Goal: Task Accomplishment & Management: Use online tool/utility

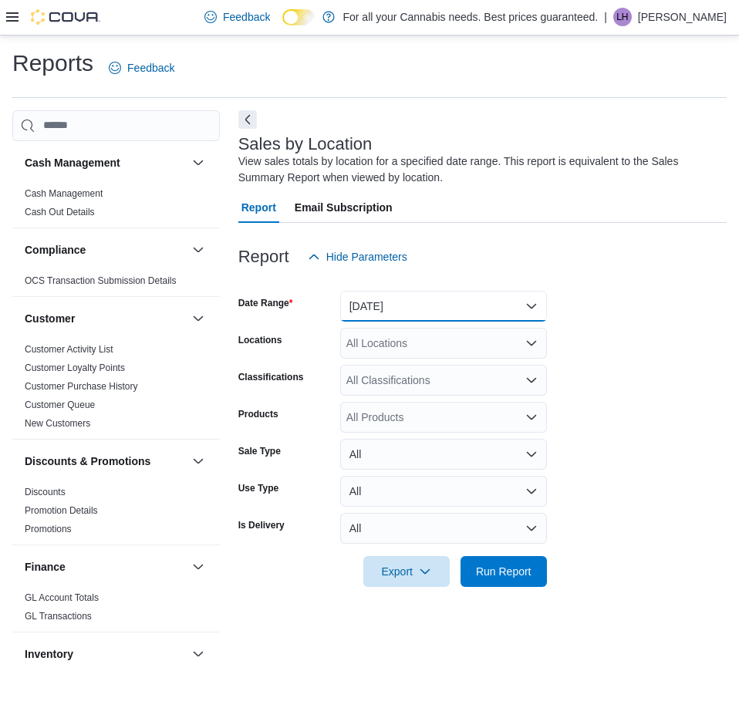
click at [487, 308] on button "[DATE]" at bounding box center [443, 306] width 207 height 31
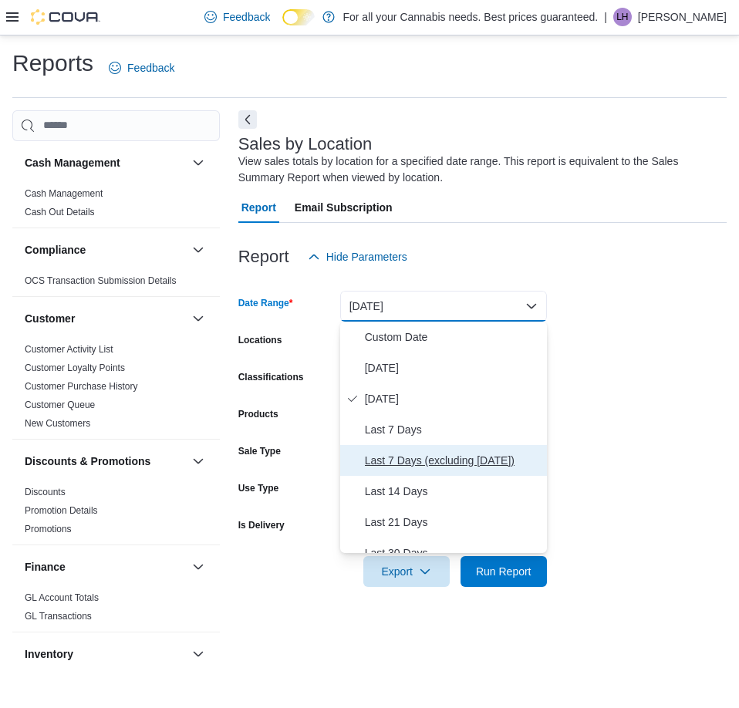
click at [451, 460] on span "Last 7 Days (excluding [DATE])" at bounding box center [453, 460] width 176 height 19
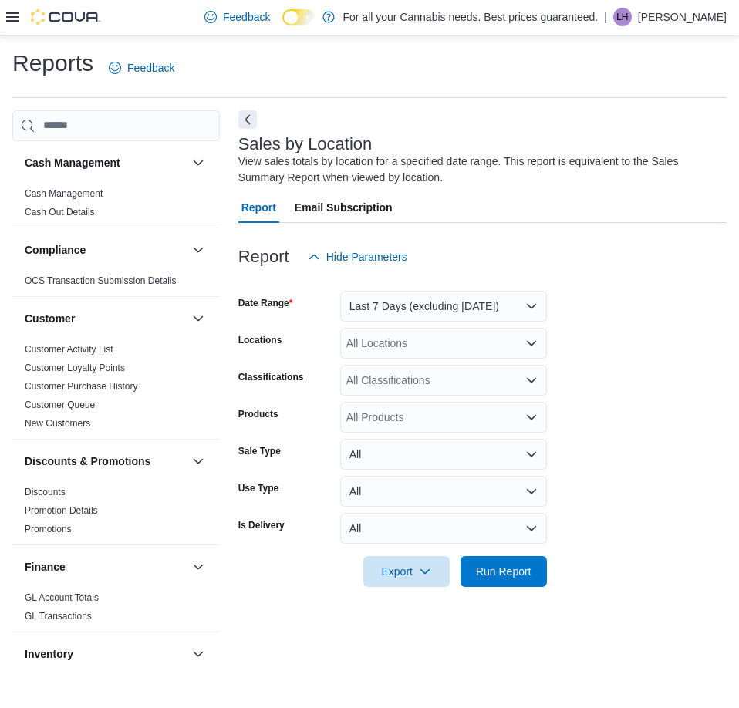
click at [592, 399] on form "Date Range Last 7 Days (excluding [DATE]) Locations All Locations Classificatio…" at bounding box center [482, 429] width 488 height 315
click at [446, 325] on form "Date Range Last 7 Days (excluding [DATE]) Locations All Locations Classificatio…" at bounding box center [482, 429] width 488 height 315
click at [444, 339] on div "All Locations" at bounding box center [443, 343] width 207 height 31
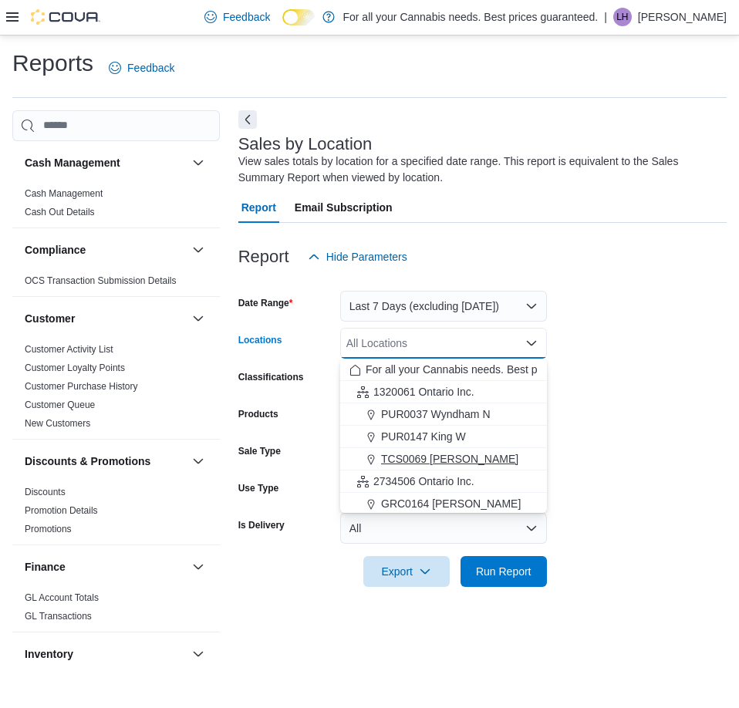
click at [495, 460] on div "TCS0069 [PERSON_NAME]" at bounding box center [443, 458] width 188 height 15
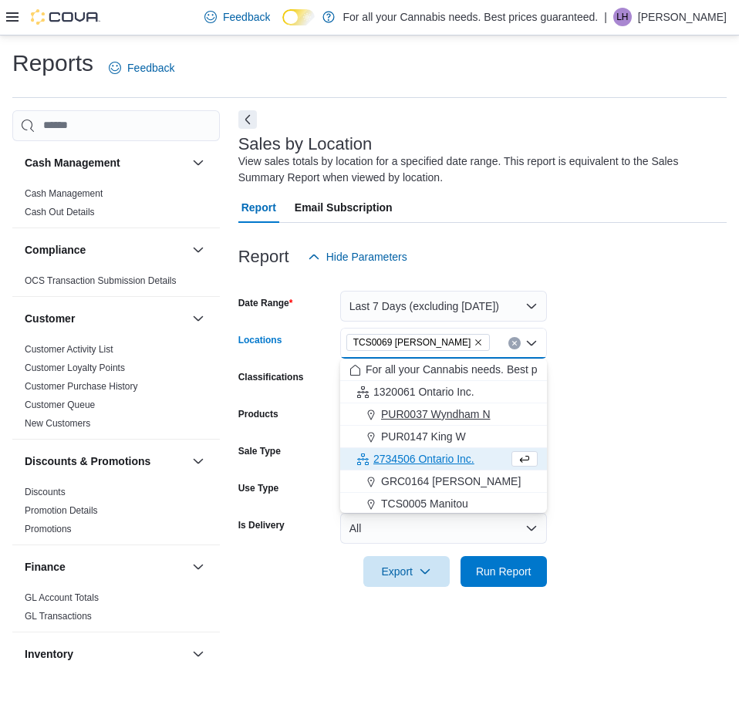
click at [500, 410] on div "PUR0037 Wyndham N" at bounding box center [443, 413] width 188 height 15
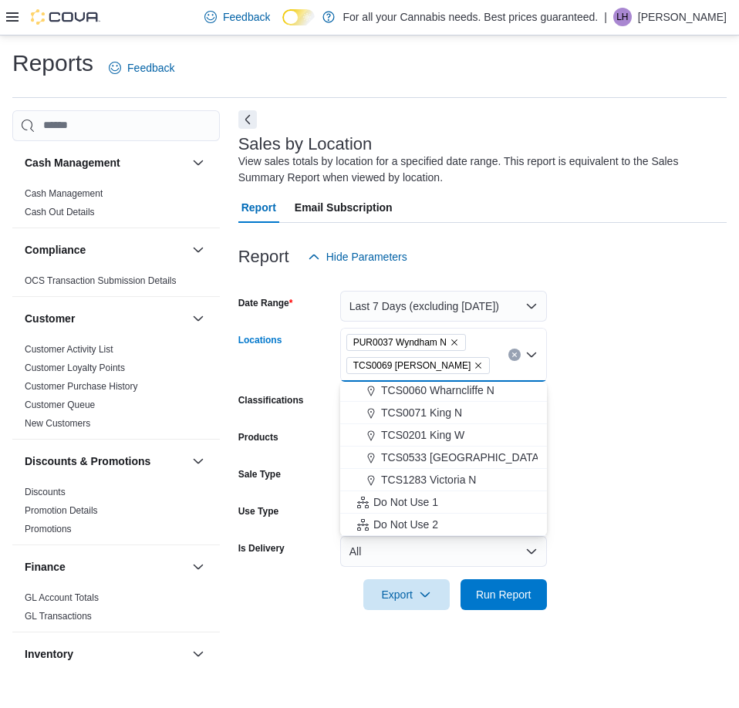
scroll to position [85, 0]
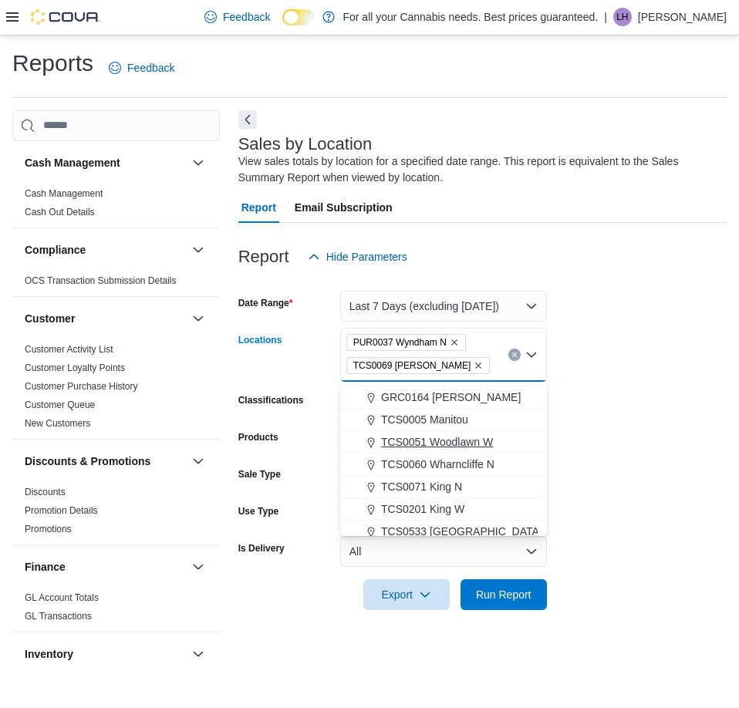
click at [497, 445] on div "TCS0051 Woodlawn W" at bounding box center [443, 441] width 188 height 15
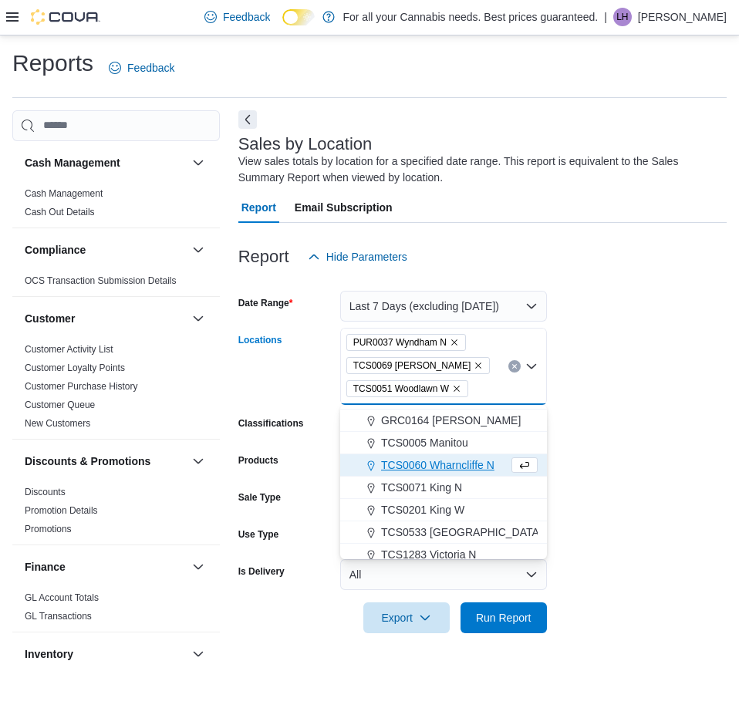
click at [611, 433] on form "Date Range Last 7 Days (excluding [DATE]) Locations PUR0037 [GEOGRAPHIC_DATA] […" at bounding box center [482, 452] width 488 height 361
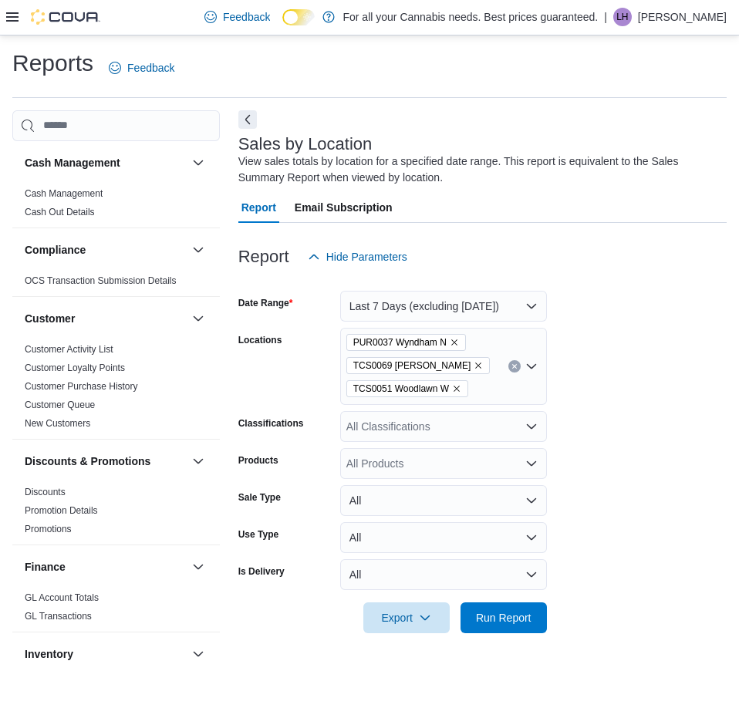
click at [491, 418] on div "All Classifications" at bounding box center [443, 426] width 207 height 31
click at [572, 465] on form "Date Range Last 7 Days (excluding [DATE]) Locations PUR0037 Wyndham N TCS0069 […" at bounding box center [482, 452] width 488 height 361
click at [489, 632] on div "Report Hide Parameters Date Range Last 7 Days (excluding [DATE]) Locations PUR0…" at bounding box center [482, 437] width 488 height 429
click at [494, 622] on span "Run Report" at bounding box center [504, 616] width 56 height 15
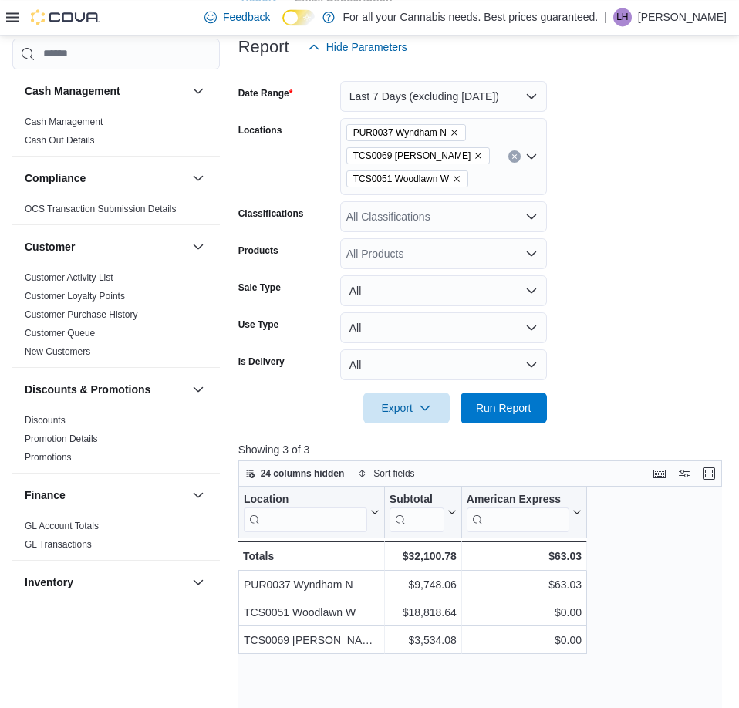
scroll to position [236, 0]
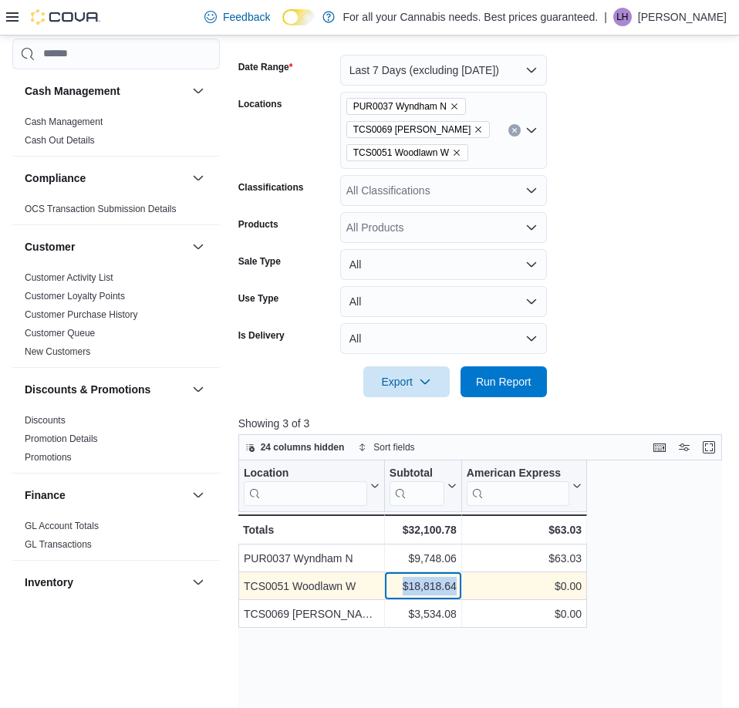
drag, startPoint x: 403, startPoint y: 585, endPoint x: 456, endPoint y: 588, distance: 53.3
click at [456, 588] on div "$18,818.64" at bounding box center [422, 586] width 67 height 19
copy div "$18,818.64"
click at [426, 588] on div "$18,818.64" at bounding box center [422, 586] width 67 height 19
drag, startPoint x: 399, startPoint y: 583, endPoint x: 460, endPoint y: 585, distance: 60.2
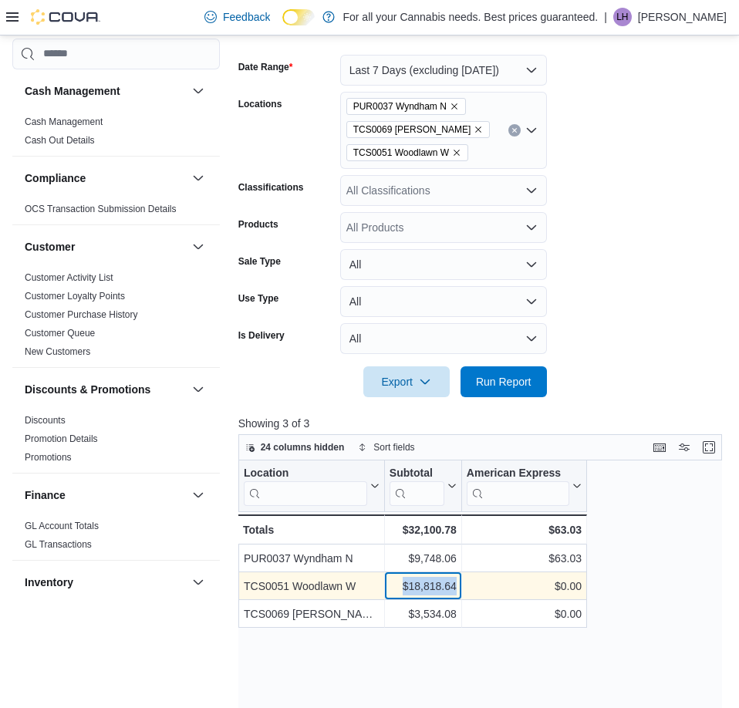
click at [457, 585] on div "$18,818.64" at bounding box center [422, 586] width 67 height 19
copy div "$18,818.64"
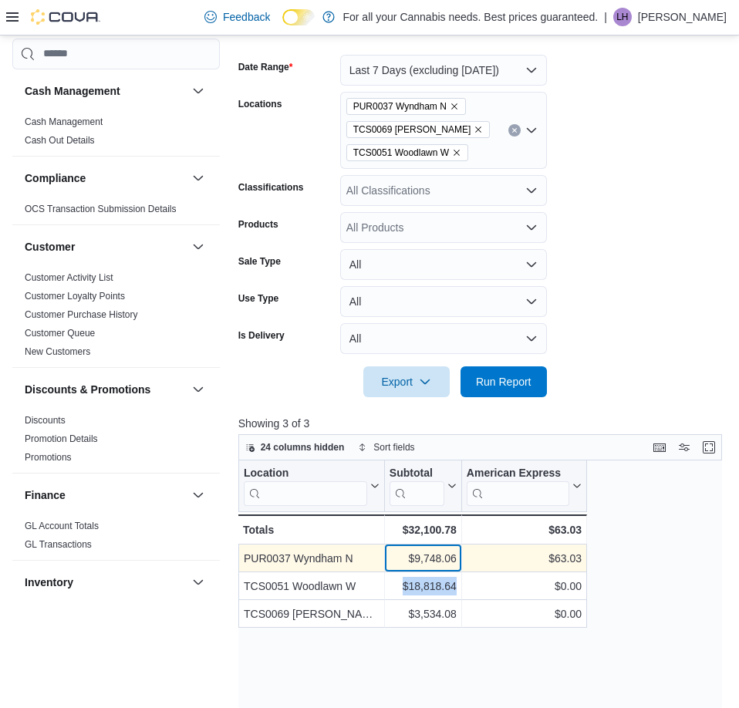
click at [431, 556] on div "$9,748.06" at bounding box center [422, 558] width 67 height 19
drag, startPoint x: 409, startPoint y: 558, endPoint x: 455, endPoint y: 561, distance: 46.4
click at [455, 561] on div "$9,748.06" at bounding box center [422, 558] width 67 height 19
copy div "$9,748.06"
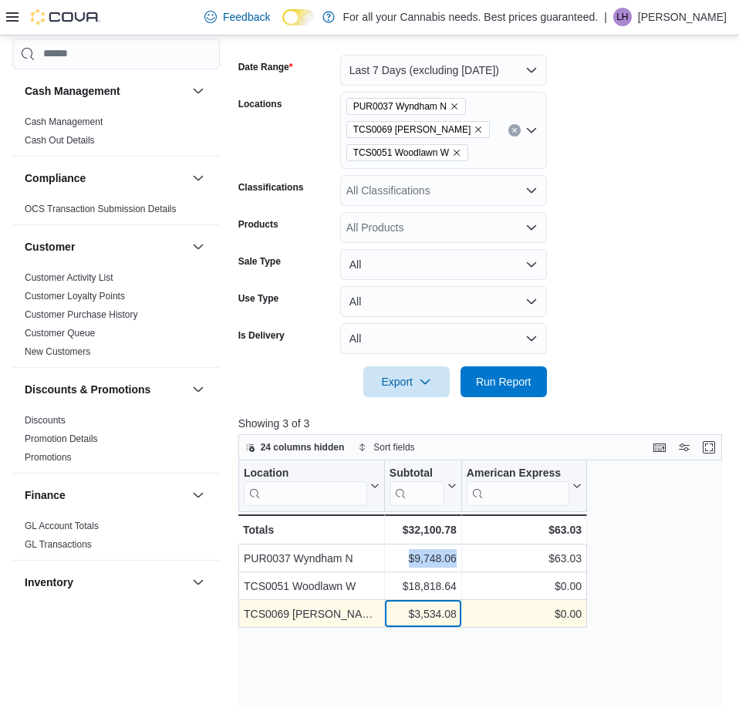
click at [403, 612] on div "$3,534.08" at bounding box center [422, 614] width 67 height 19
click at [408, 612] on div "$3,534.08" at bounding box center [422, 614] width 67 height 19
drag, startPoint x: 417, startPoint y: 612, endPoint x: 458, endPoint y: 614, distance: 40.9
click at [457, 614] on div "$3,534.08" at bounding box center [422, 614] width 67 height 19
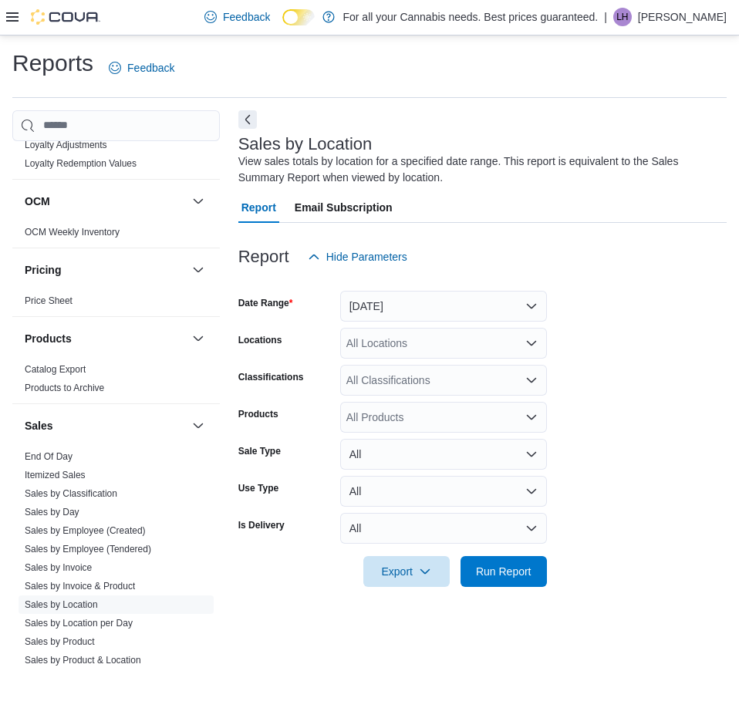
scroll to position [814, 0]
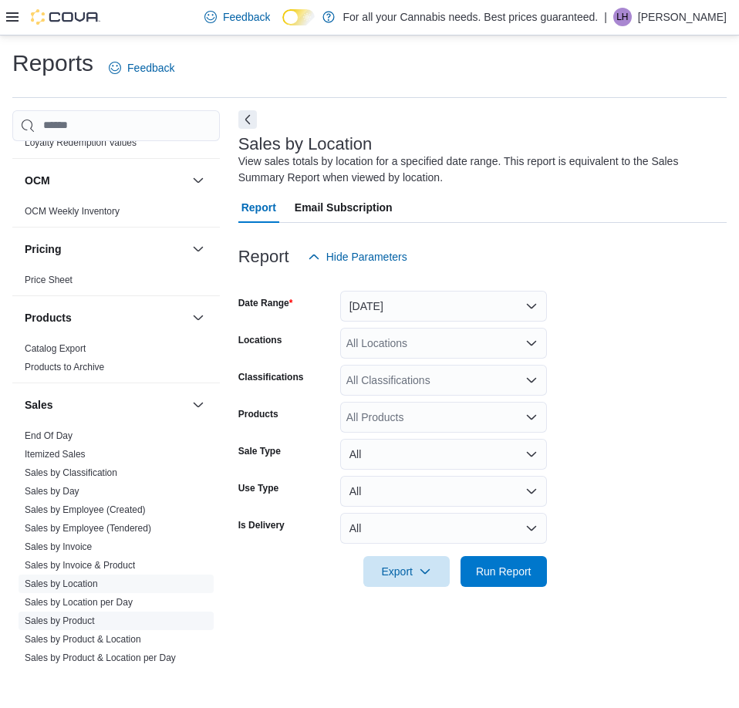
click at [75, 618] on link "Sales by Product" at bounding box center [60, 620] width 70 height 11
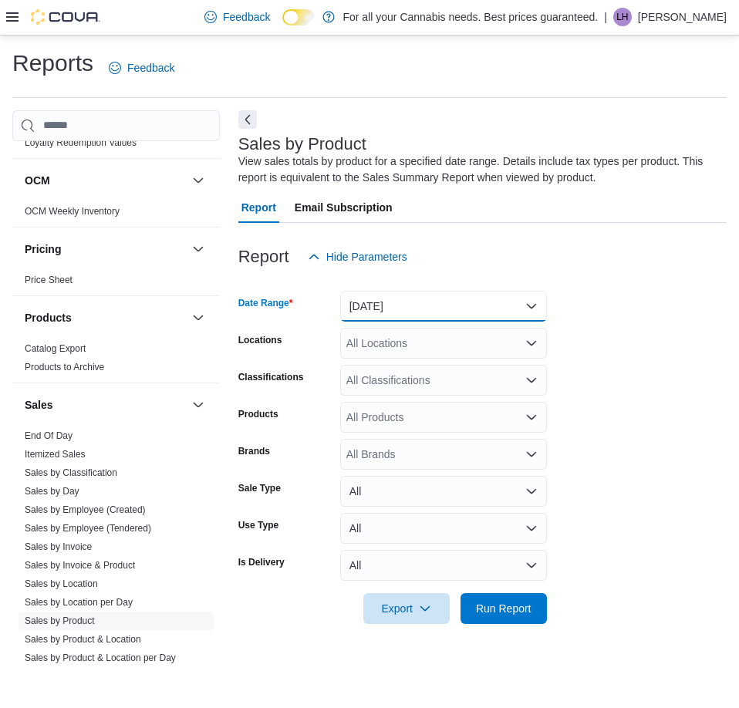
click at [527, 305] on button "[DATE]" at bounding box center [443, 306] width 207 height 31
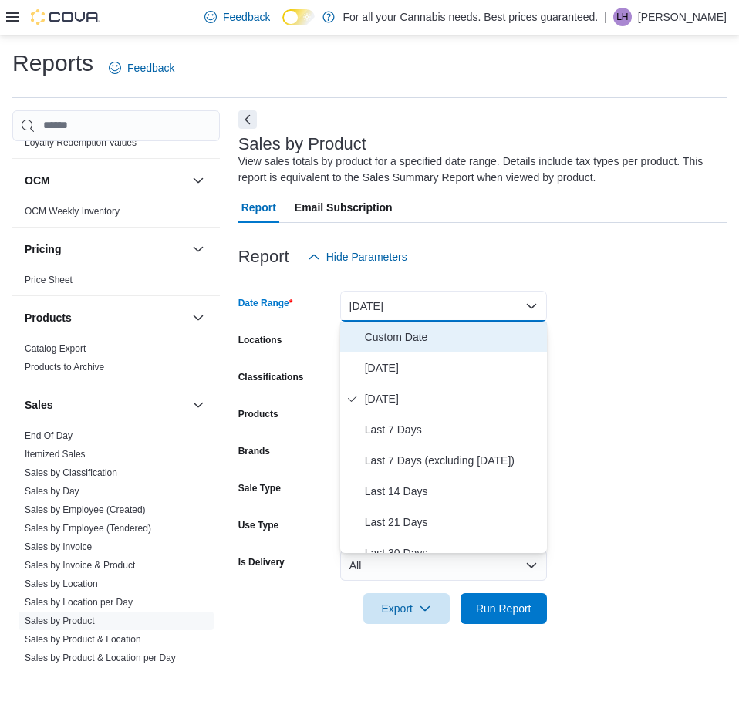
click at [430, 342] on span "Custom Date" at bounding box center [453, 337] width 176 height 19
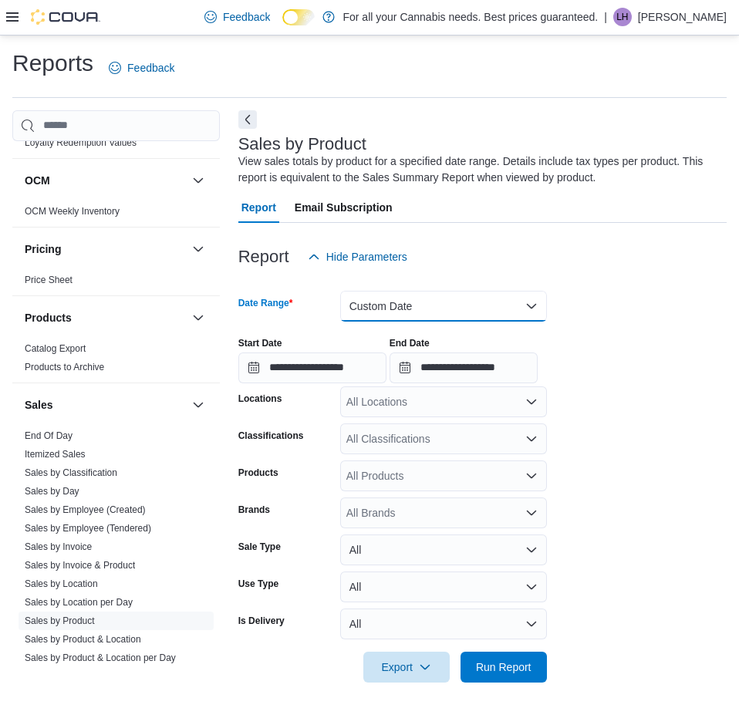
click at [440, 302] on button "Custom Date" at bounding box center [443, 306] width 207 height 31
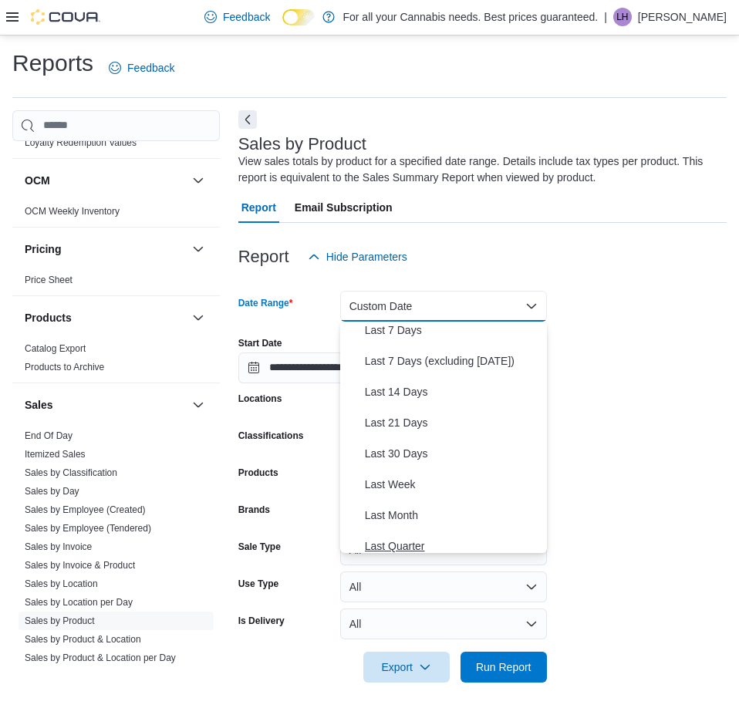
scroll to position [148, 0]
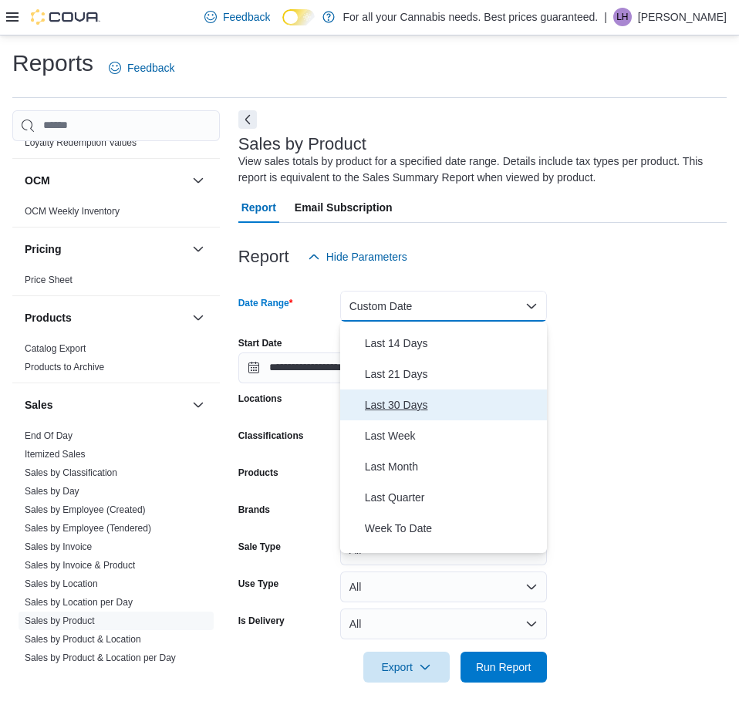
click at [412, 409] on span "Last 30 Days" at bounding box center [453, 405] width 176 height 19
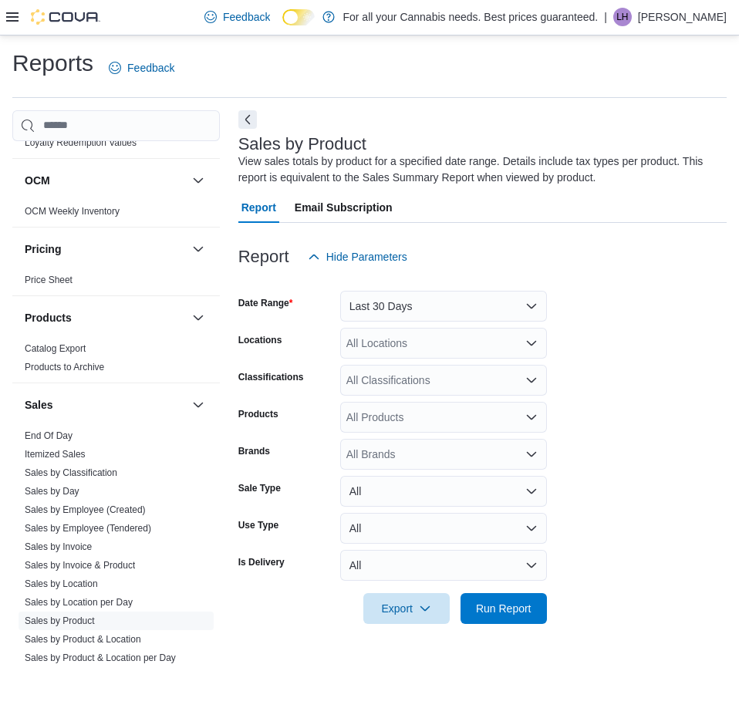
click at [629, 447] on form "Date Range Last 30 Days Locations All Locations Classifications All Classificat…" at bounding box center [482, 448] width 488 height 352
click at [410, 343] on div "All Locations" at bounding box center [443, 343] width 207 height 31
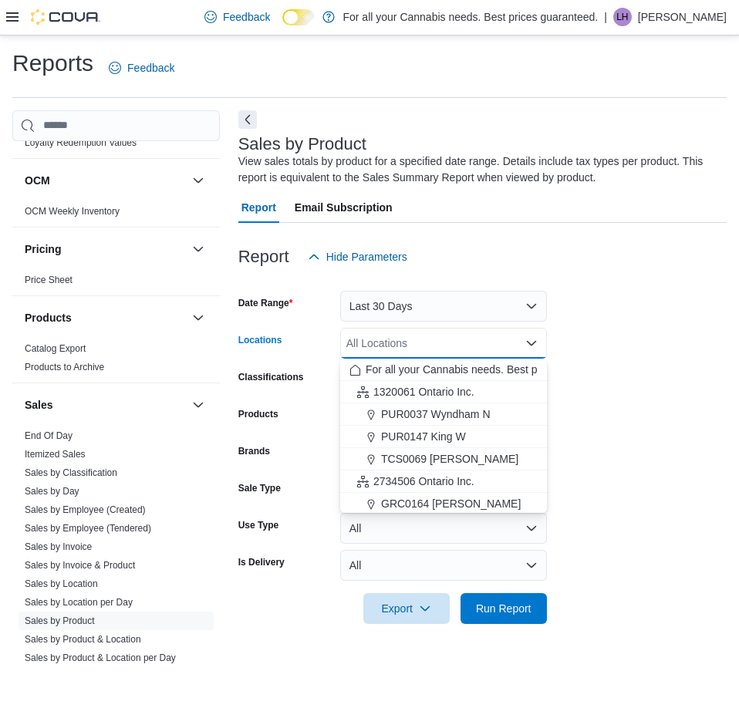
scroll to position [204, 0]
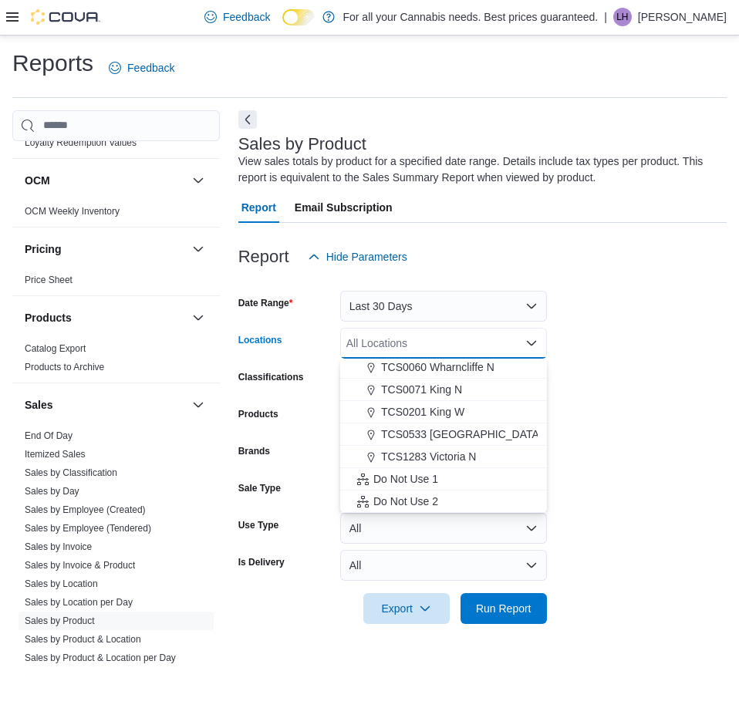
click at [617, 386] on form "Date Range Last 30 Days Locations All Locations Combo box. Selected. Combo box …" at bounding box center [482, 448] width 488 height 352
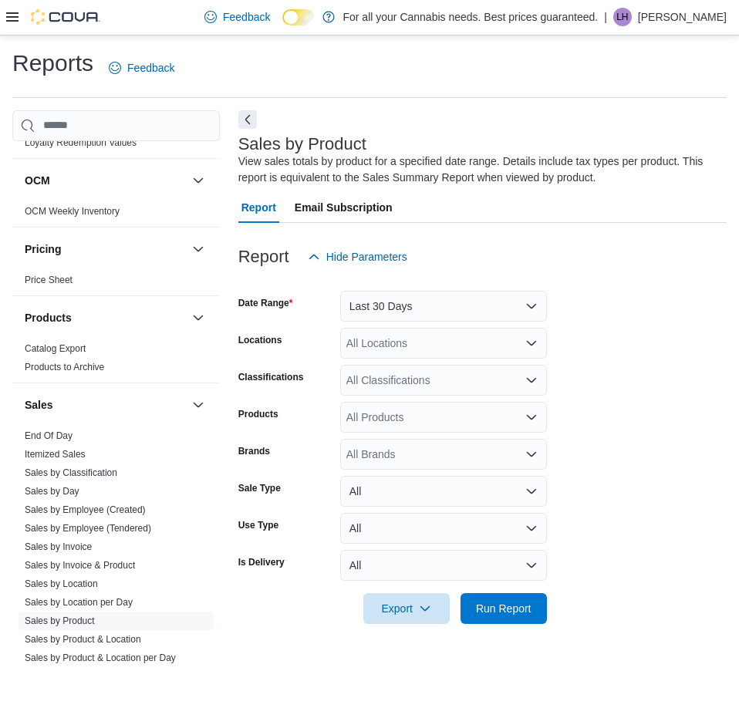
click at [448, 331] on div "All Locations" at bounding box center [443, 343] width 207 height 31
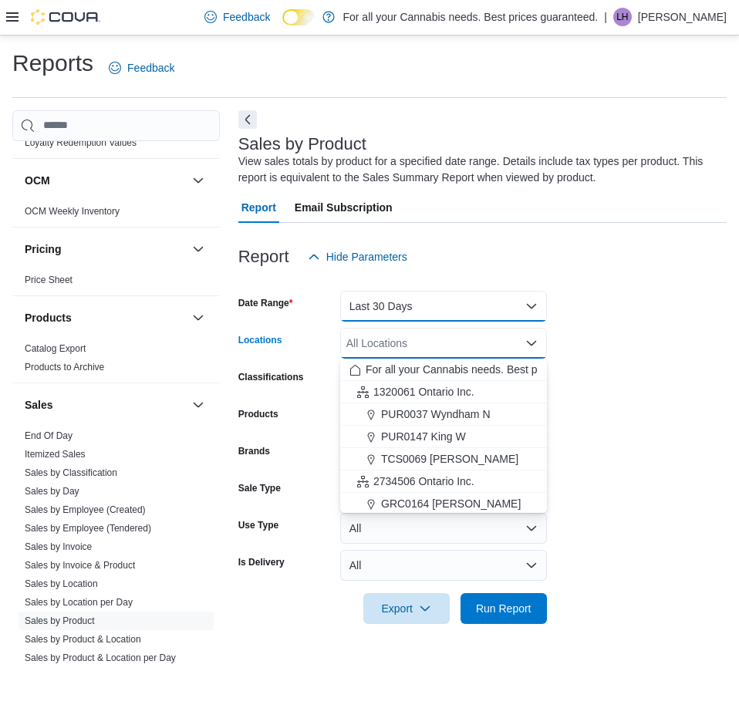
click at [443, 315] on button "Last 30 Days" at bounding box center [443, 306] width 207 height 31
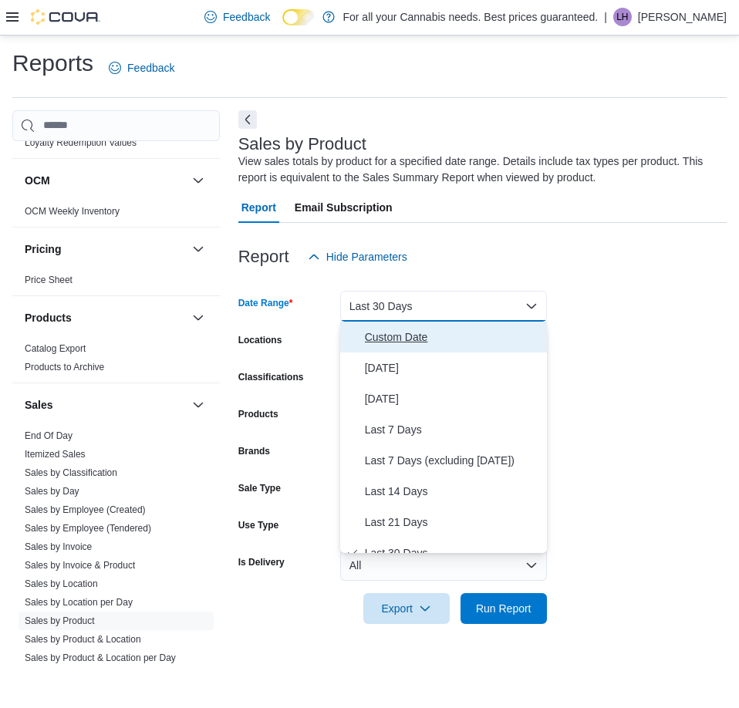
click at [411, 335] on span "Custom Date" at bounding box center [453, 337] width 176 height 19
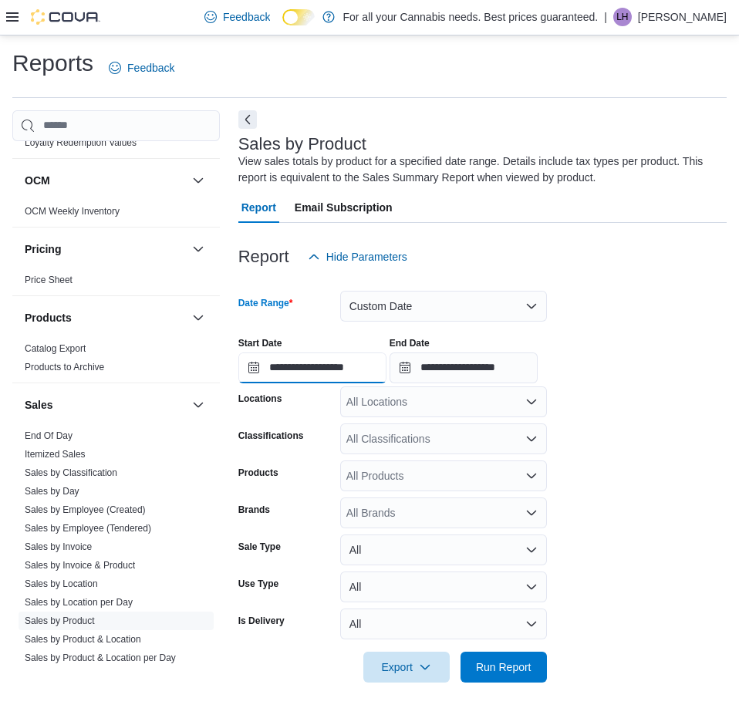
click at [301, 366] on input "**********" at bounding box center [312, 367] width 148 height 31
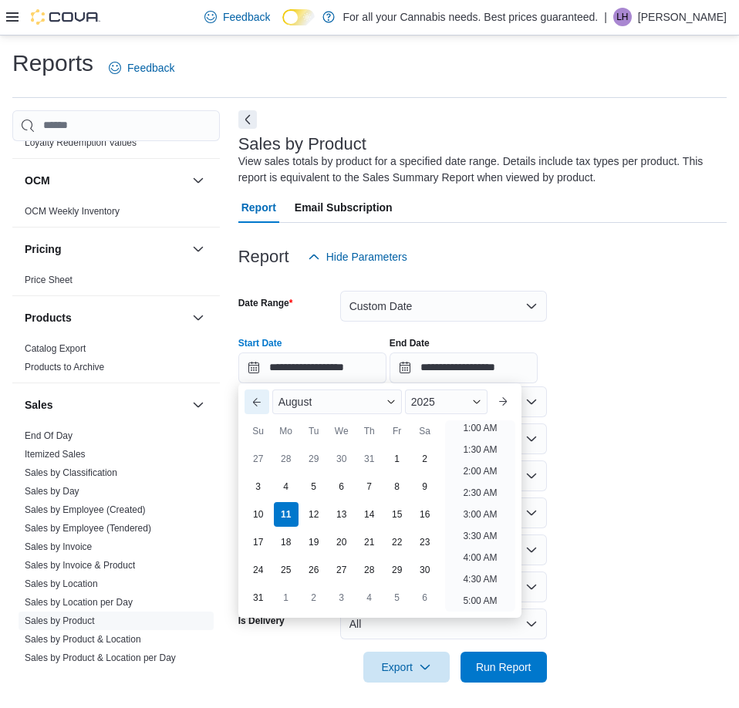
click at [260, 406] on button "Previous Month" at bounding box center [256, 401] width 25 height 25
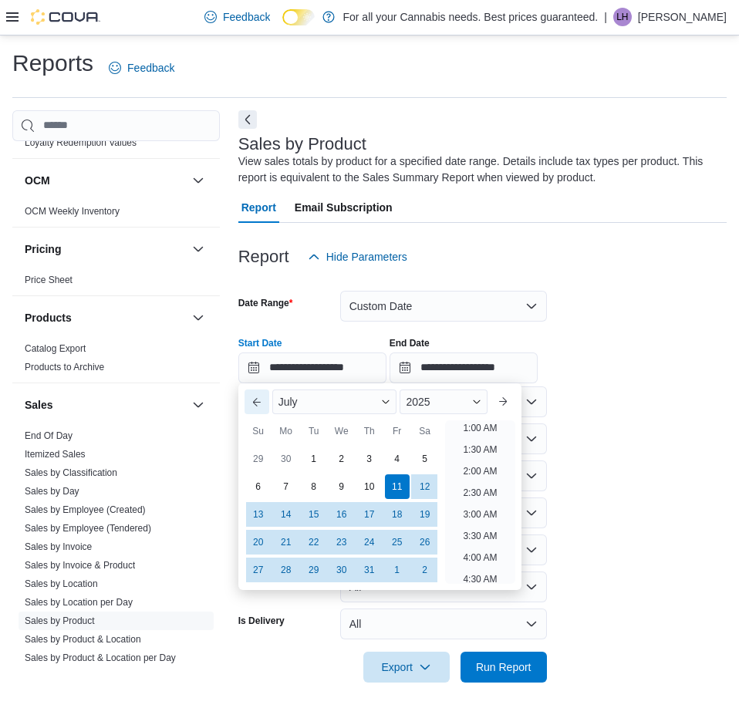
scroll to position [3, 0]
click at [315, 457] on div "1" at bounding box center [313, 458] width 27 height 27
type input "**********"
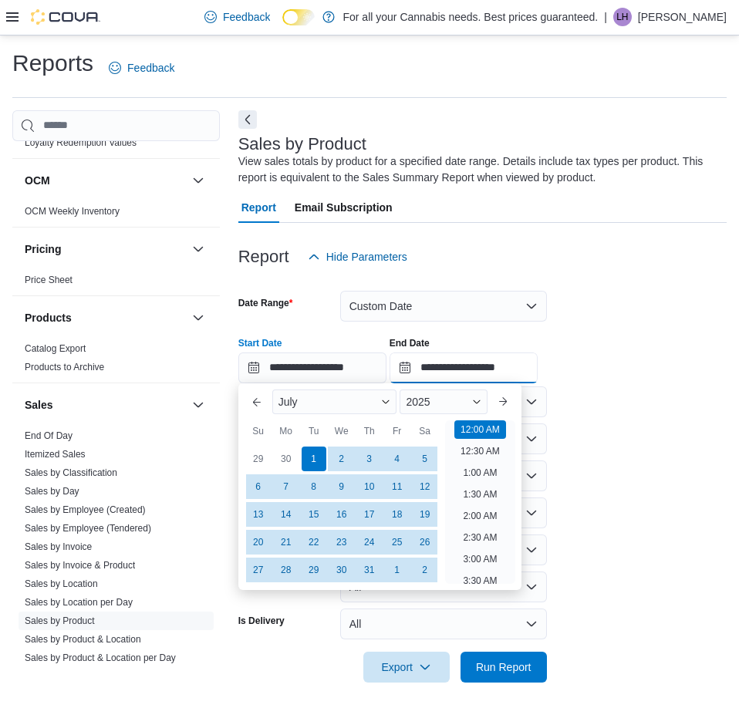
click at [462, 366] on input "**********" at bounding box center [463, 367] width 148 height 31
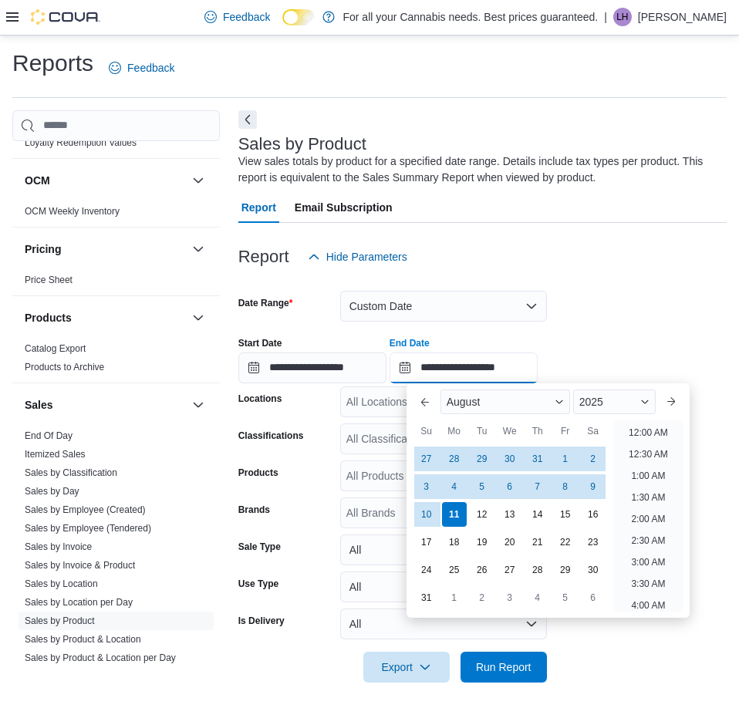
scroll to position [848, 0]
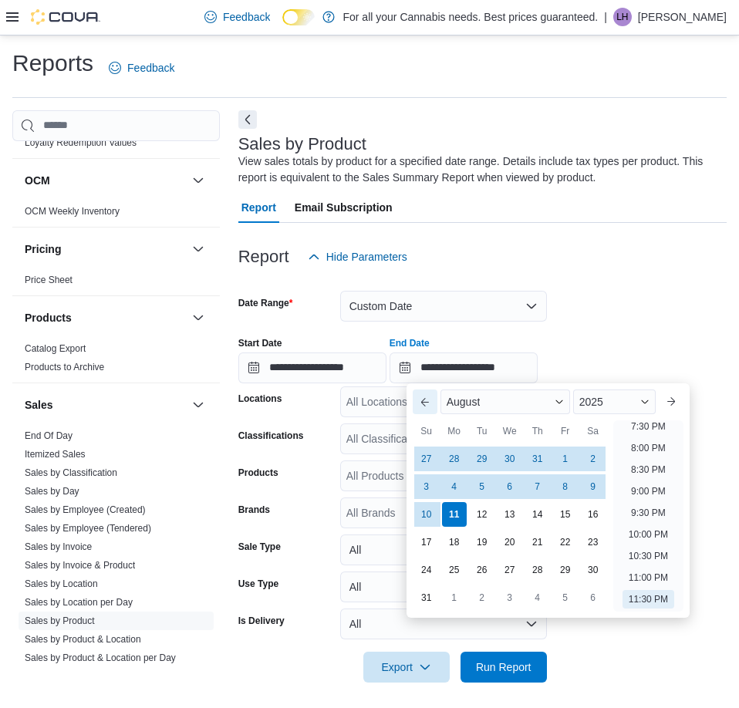
click at [422, 399] on button "Previous Month" at bounding box center [425, 401] width 25 height 25
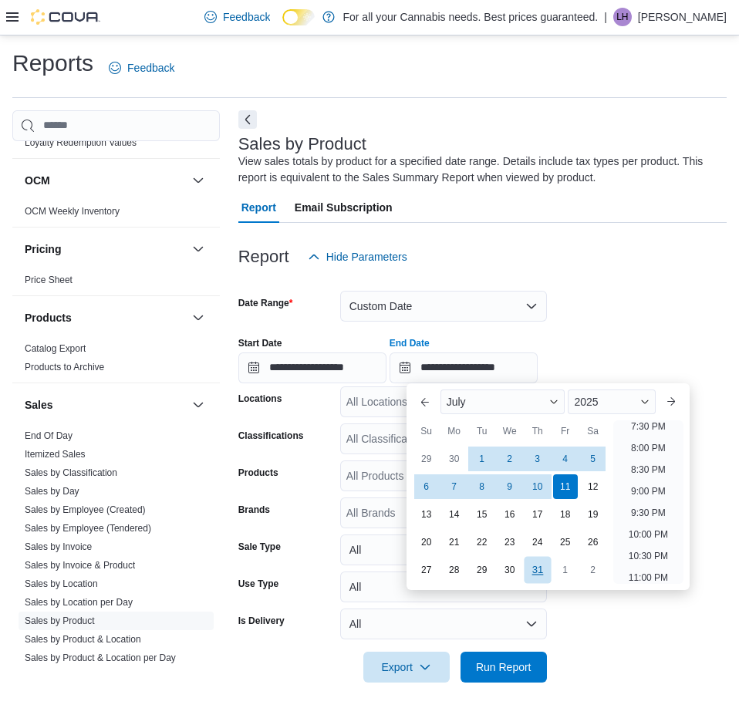
click at [547, 569] on div "31" at bounding box center [537, 569] width 27 height 27
type input "**********"
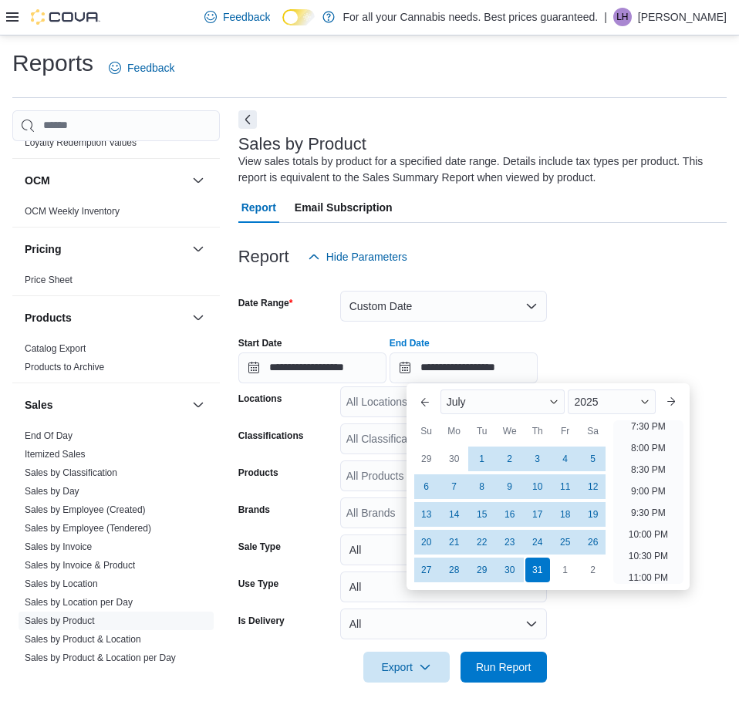
click at [655, 327] on div "**********" at bounding box center [482, 354] width 488 height 59
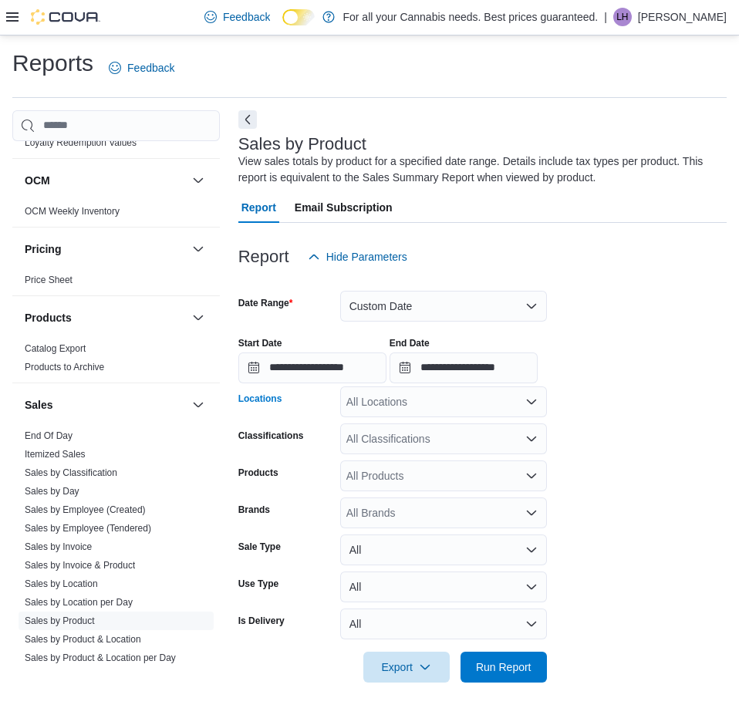
click at [447, 403] on div "All Locations" at bounding box center [443, 401] width 207 height 31
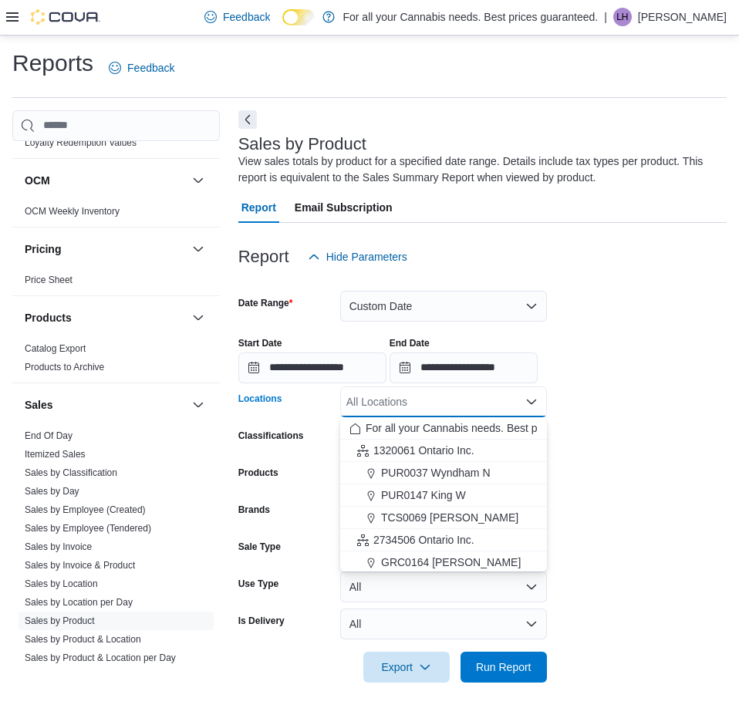
click at [588, 410] on form "**********" at bounding box center [482, 477] width 488 height 410
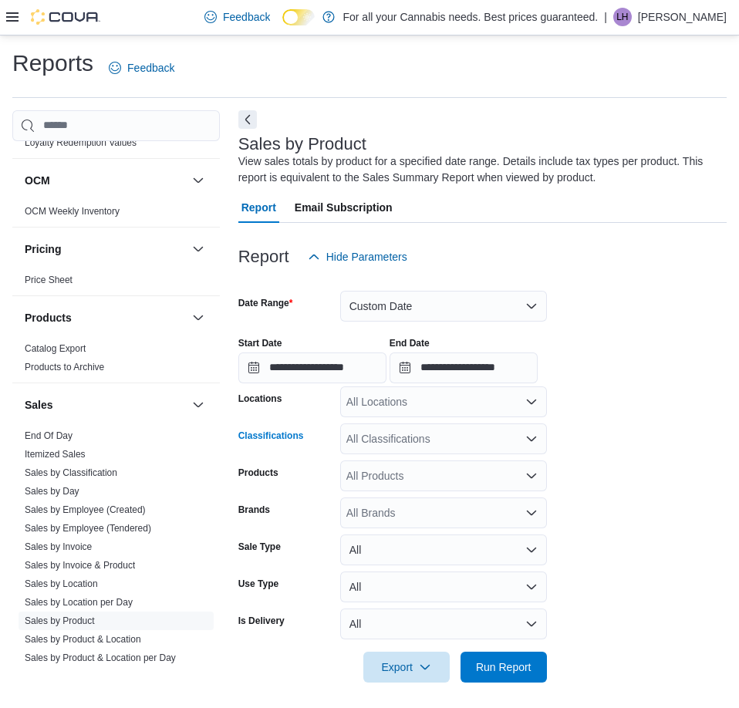
click at [485, 453] on div "All Classifications" at bounding box center [443, 438] width 207 height 31
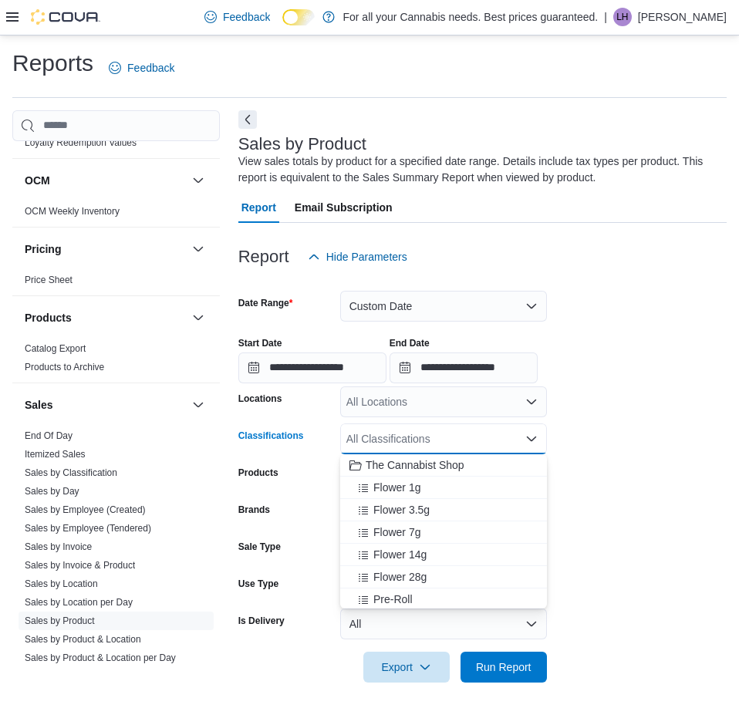
click at [454, 425] on div "All Classifications" at bounding box center [443, 438] width 207 height 31
click at [460, 403] on div "All Locations" at bounding box center [443, 401] width 207 height 31
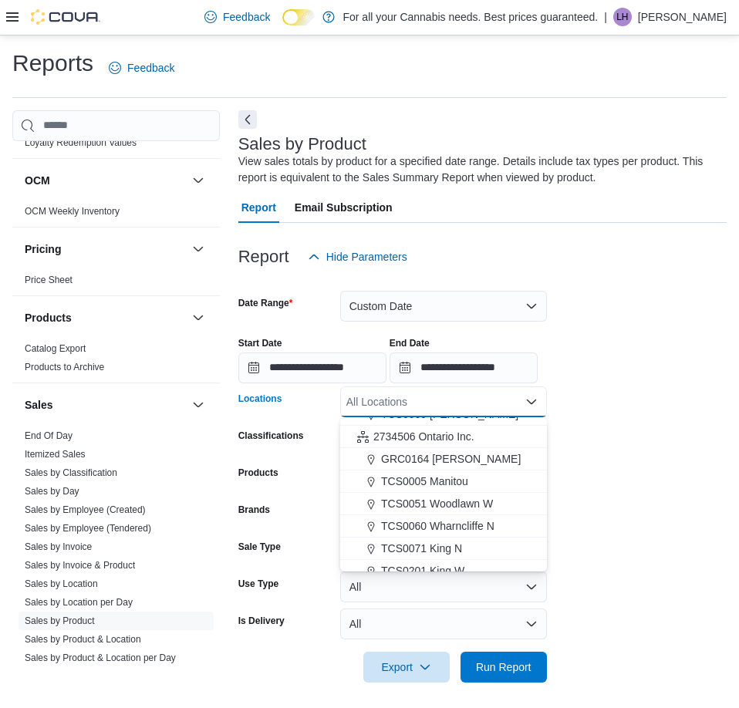
scroll to position [74, 0]
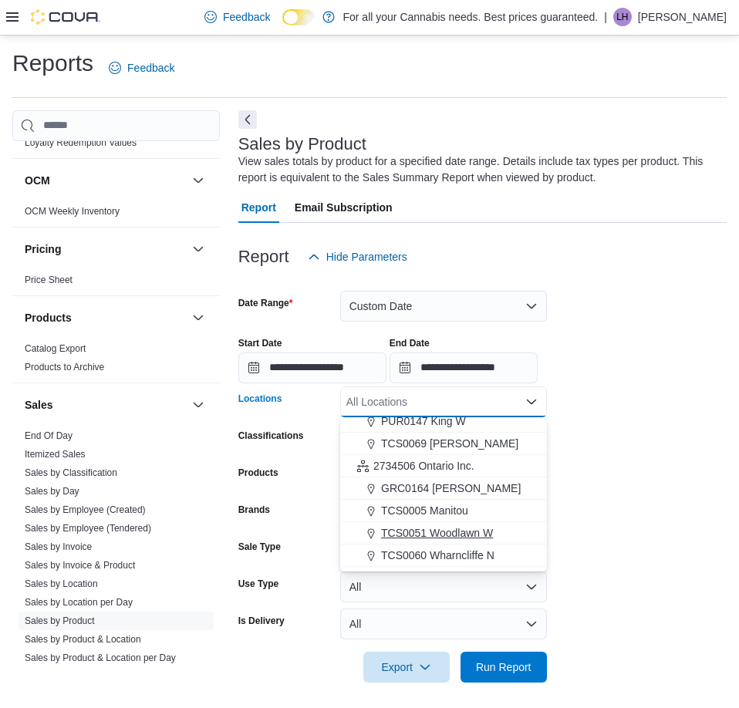
click at [494, 536] on div "TCS0051 Woodlawn W" at bounding box center [443, 532] width 188 height 15
click at [585, 515] on form "**********" at bounding box center [482, 477] width 488 height 410
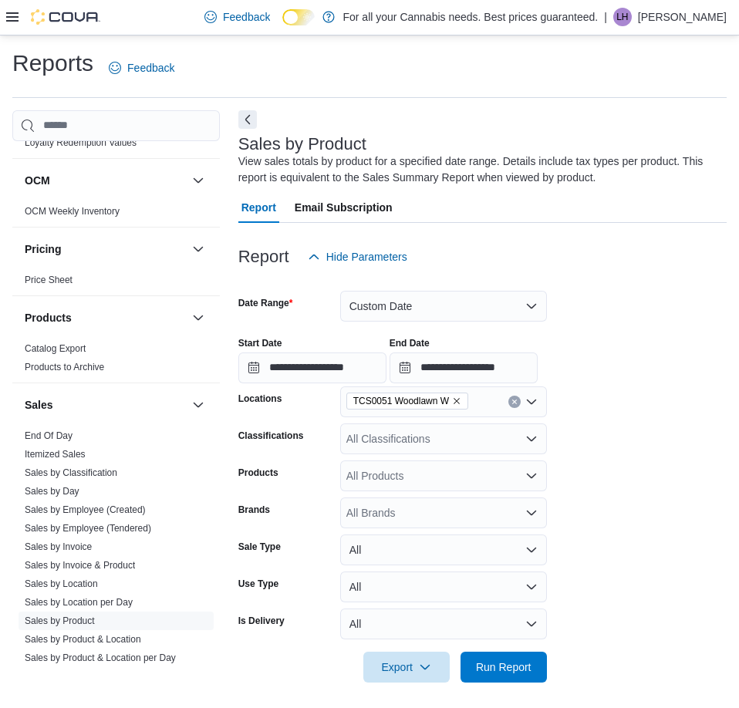
click at [510, 683] on div at bounding box center [482, 692] width 488 height 19
click at [509, 668] on span "Run Report" at bounding box center [504, 666] width 56 height 15
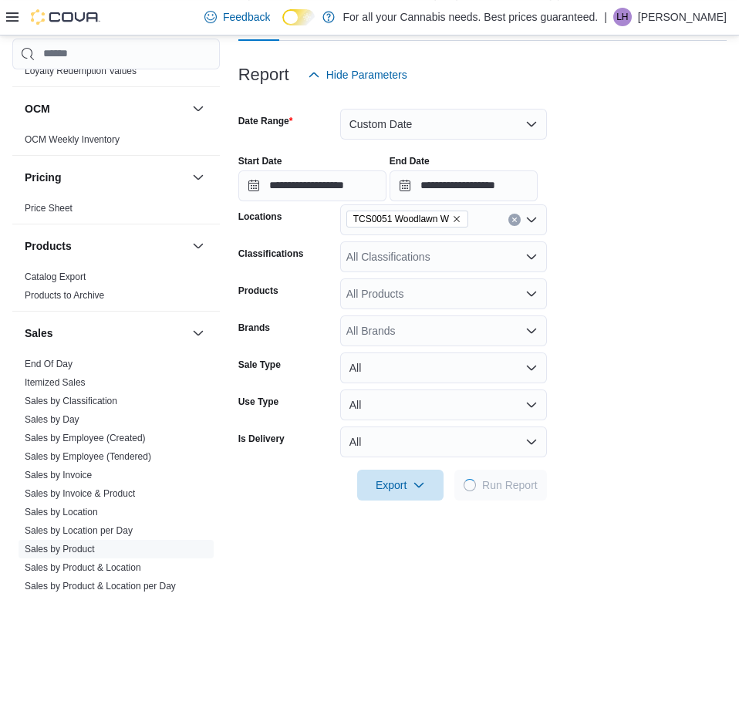
scroll to position [236, 0]
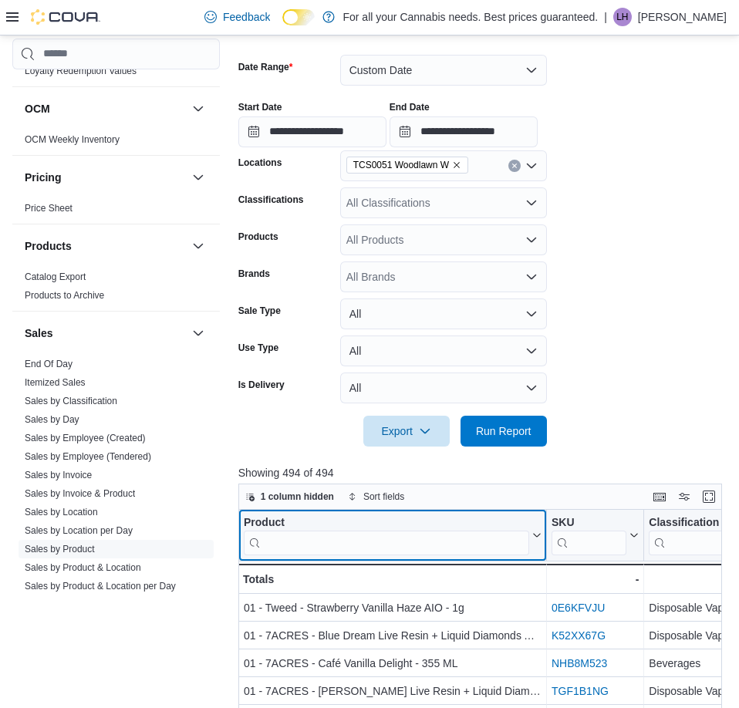
click at [422, 538] on input "search" at bounding box center [386, 542] width 285 height 25
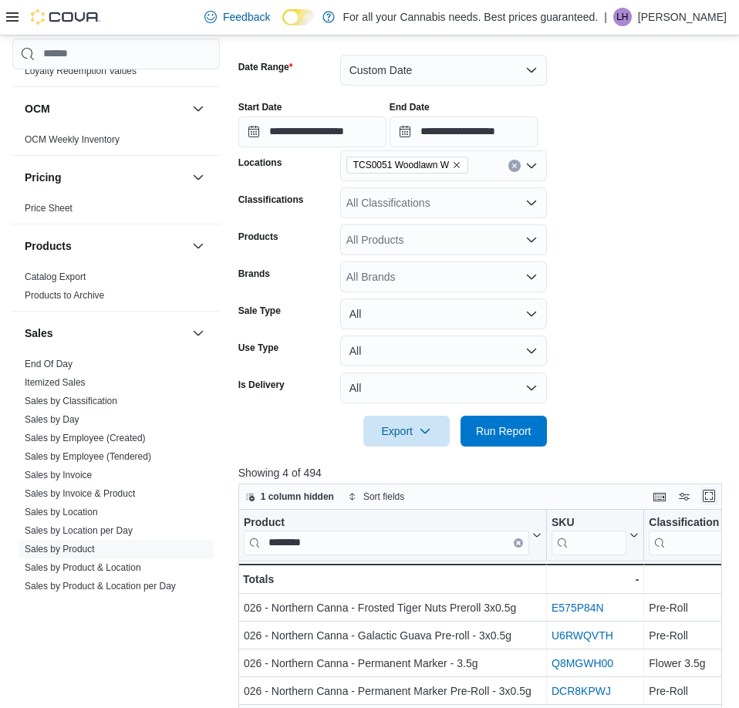
click at [712, 497] on button "Enter fullscreen" at bounding box center [709, 496] width 19 height 19
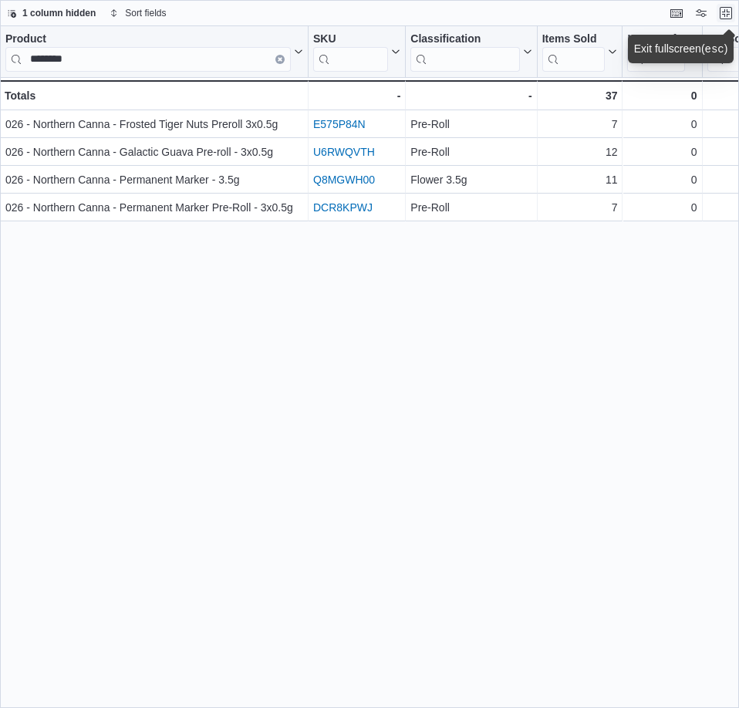
scroll to position [814, 0]
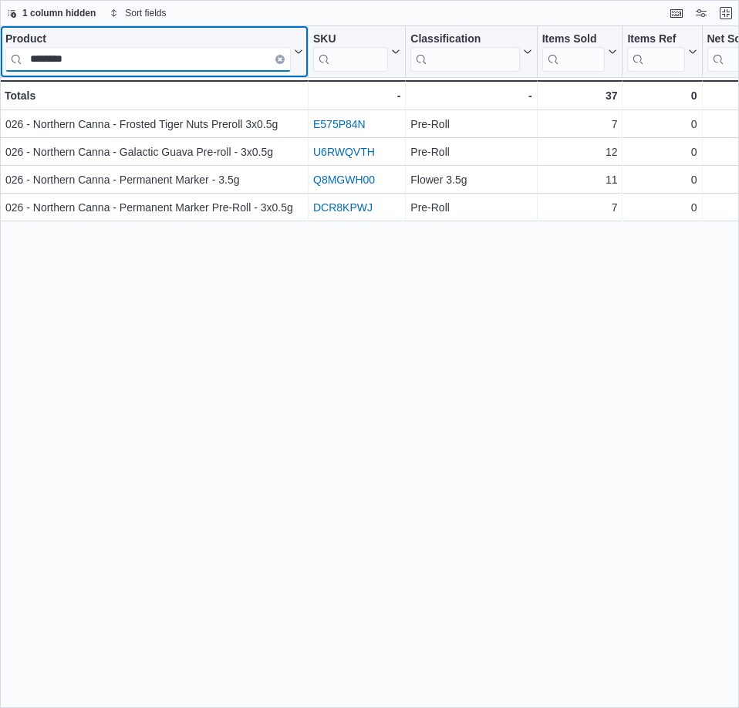
click at [114, 66] on input "********" at bounding box center [147, 59] width 285 height 25
drag, startPoint x: 114, startPoint y: 66, endPoint x: -44, endPoint y: 37, distance: 160.8
click at [5, 47] on input "********" at bounding box center [147, 59] width 285 height 25
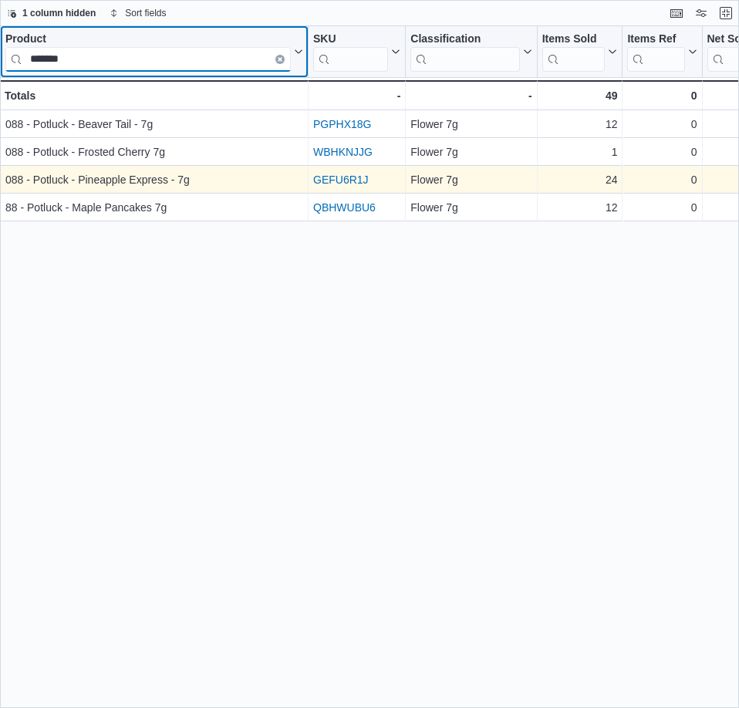
type input "*******"
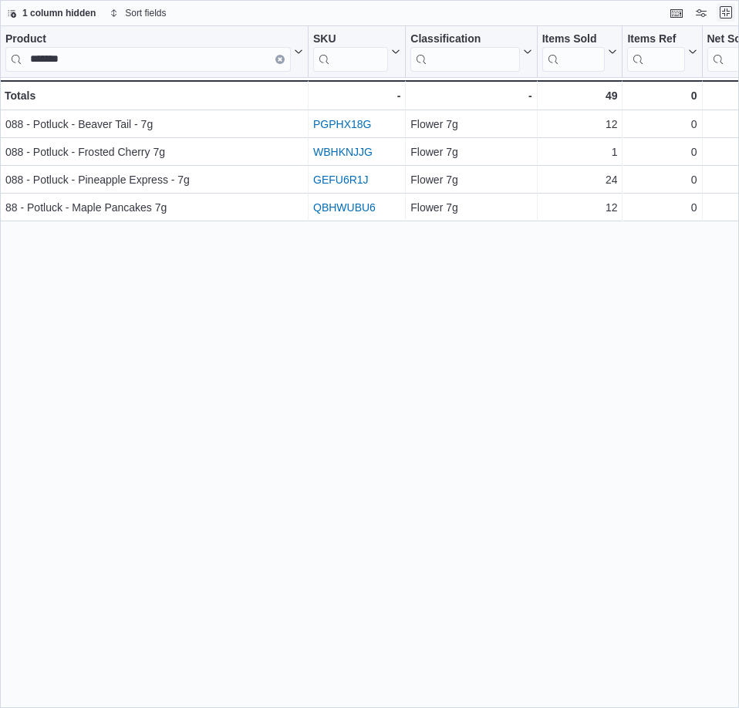
click at [723, 13] on button "Exit fullscreen" at bounding box center [725, 12] width 19 height 19
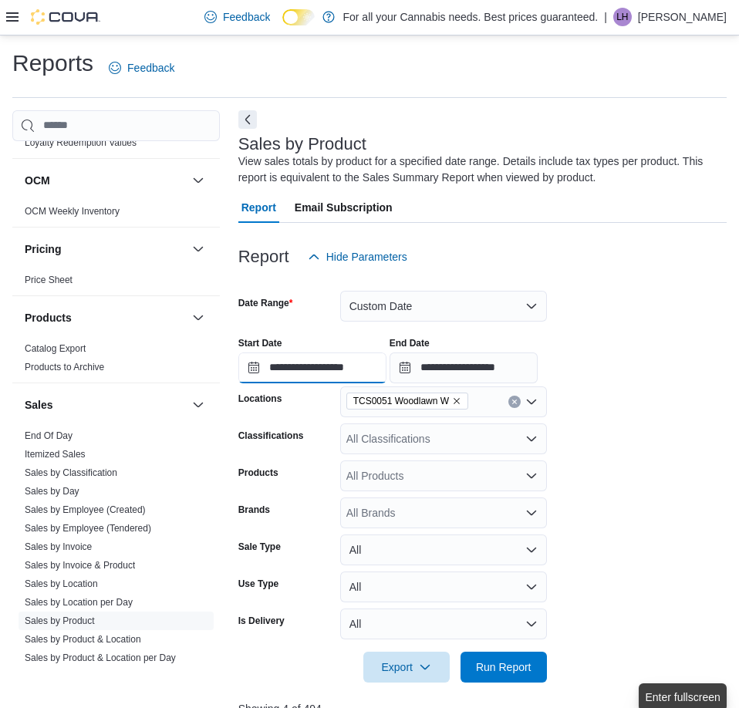
click at [331, 378] on input "**********" at bounding box center [312, 367] width 148 height 31
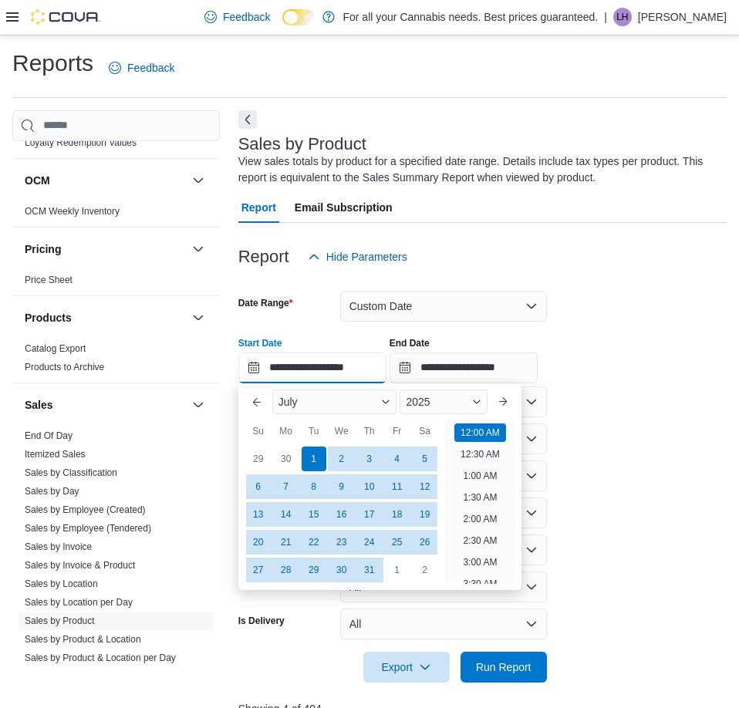
scroll to position [48, 0]
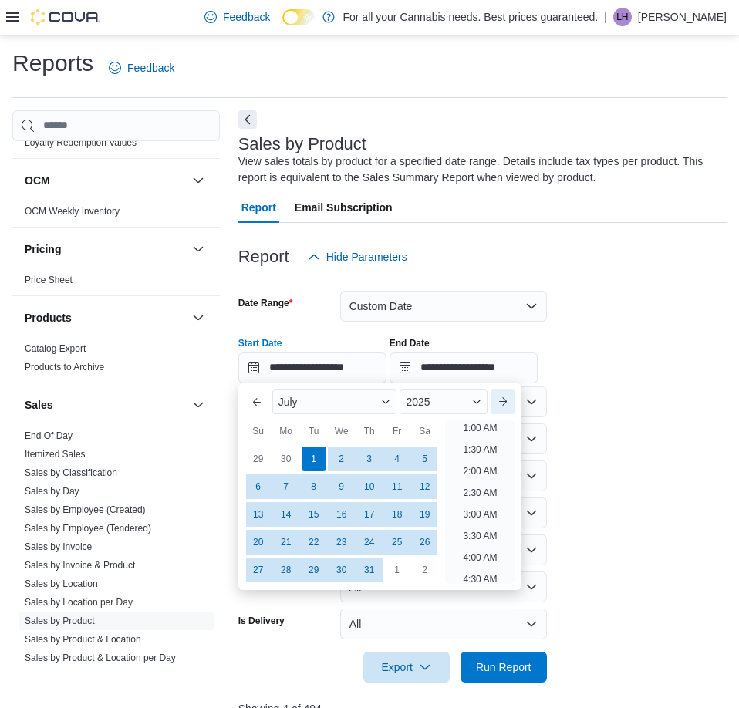
click at [501, 394] on button "Next month" at bounding box center [503, 401] width 25 height 25
type input "**********"
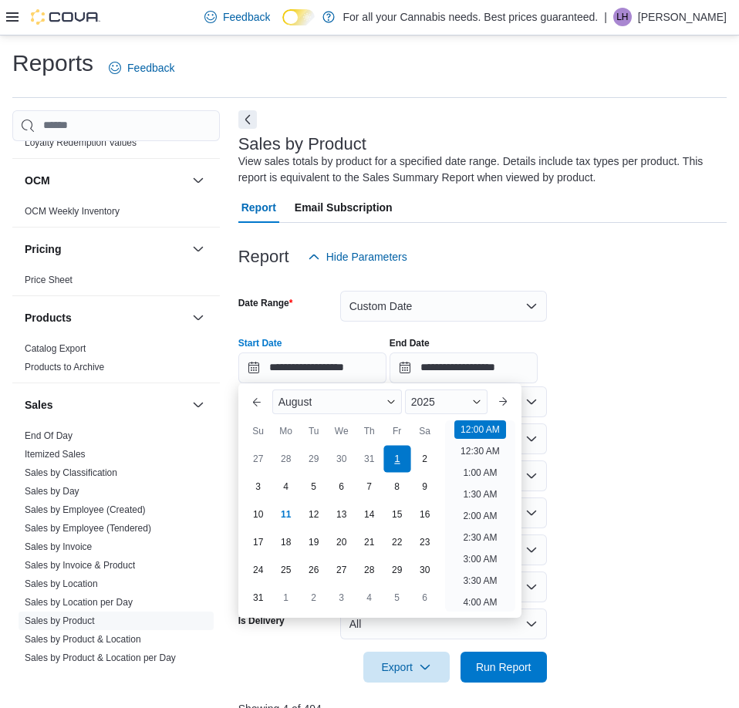
click at [402, 459] on div "1" at bounding box center [396, 458] width 27 height 27
click at [618, 436] on form "**********" at bounding box center [482, 477] width 488 height 410
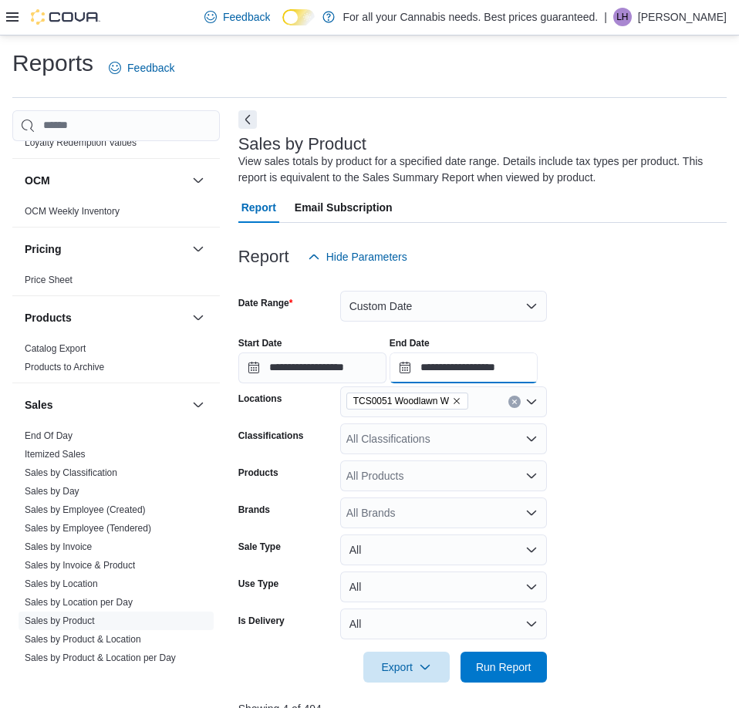
click at [494, 364] on input "**********" at bounding box center [463, 367] width 148 height 31
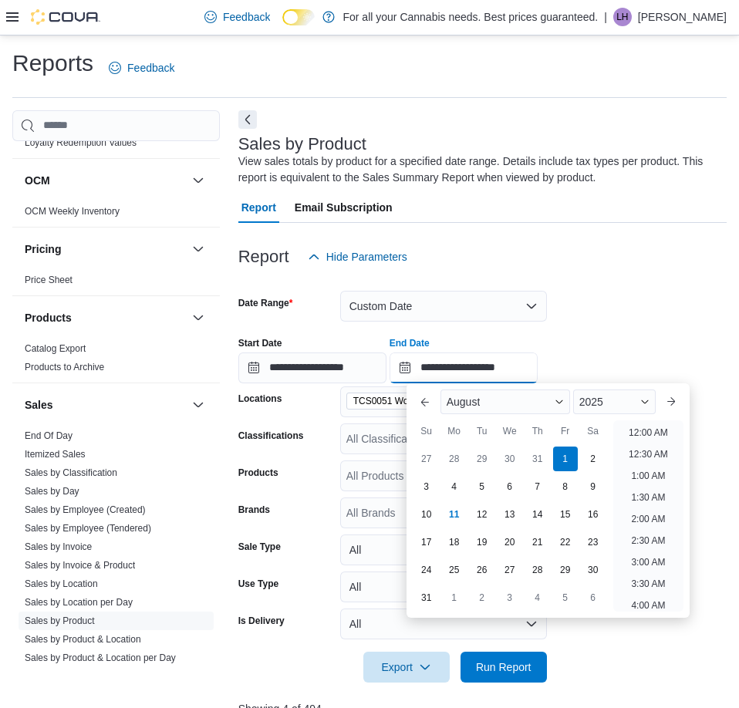
scroll to position [848, 0]
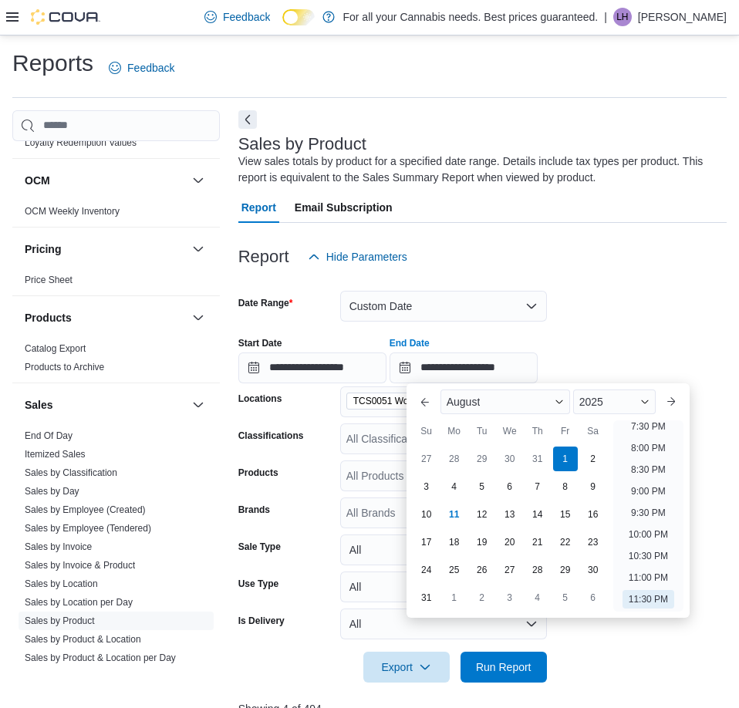
click at [453, 514] on div "11" at bounding box center [454, 514] width 25 height 25
type input "**********"
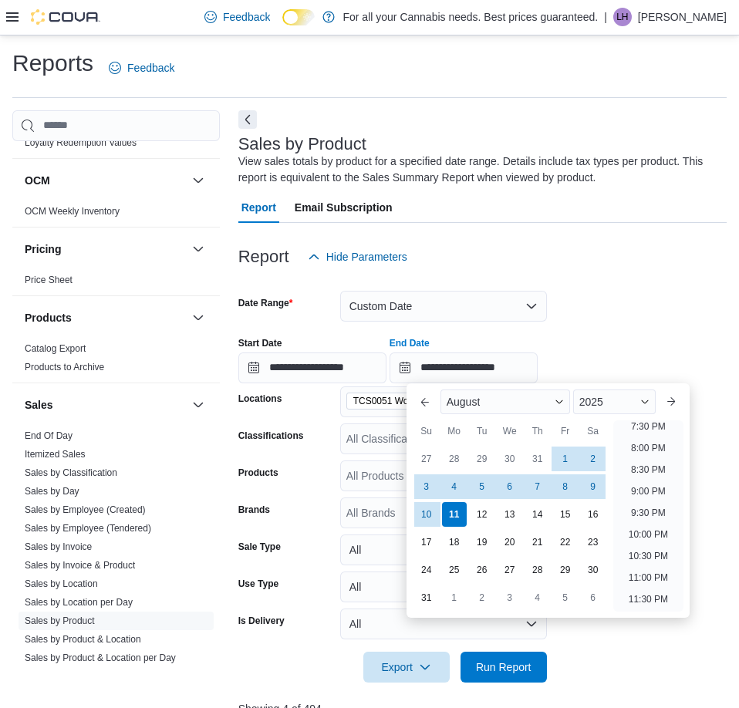
click at [623, 295] on form "**********" at bounding box center [482, 477] width 488 height 410
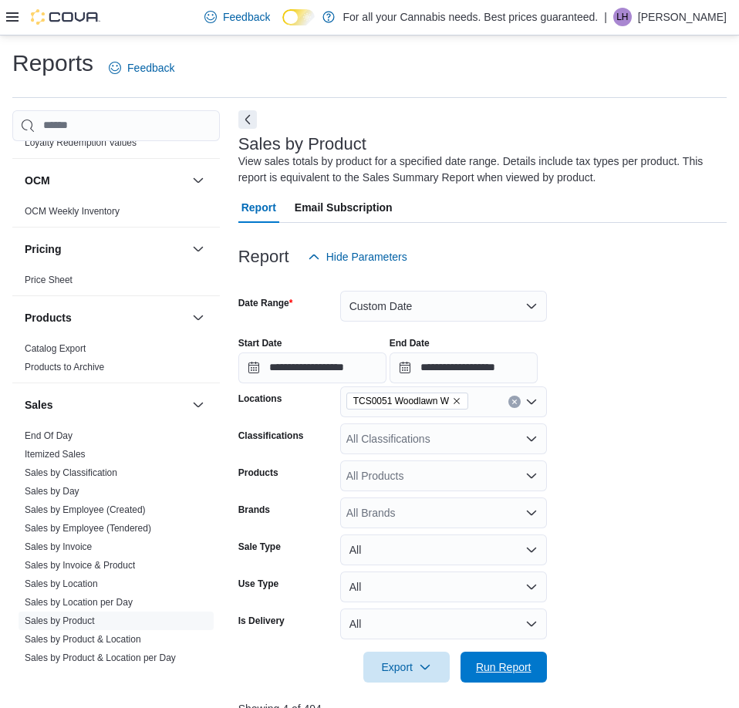
drag, startPoint x: 524, startPoint y: 661, endPoint x: 473, endPoint y: 564, distance: 109.7
click at [524, 662] on span "Run Report" at bounding box center [504, 666] width 56 height 15
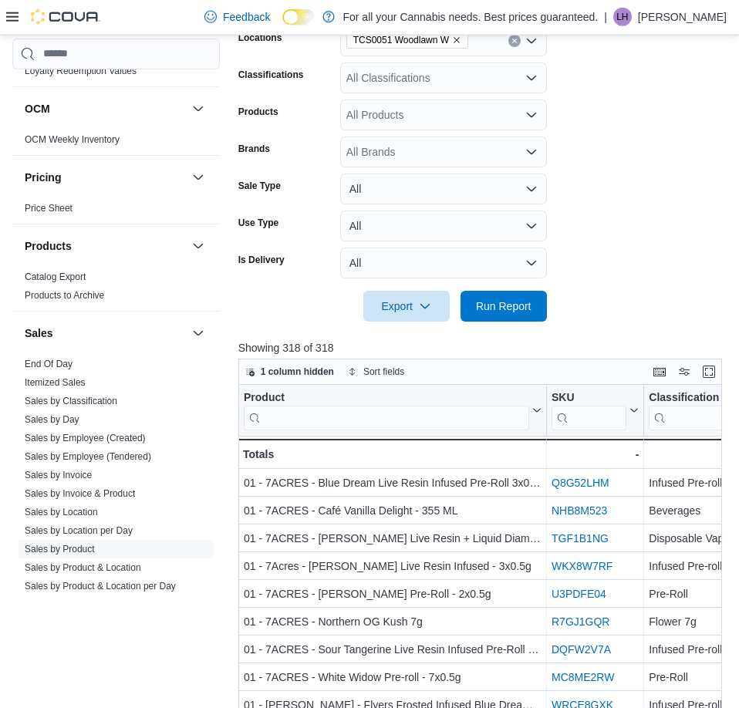
scroll to position [393, 0]
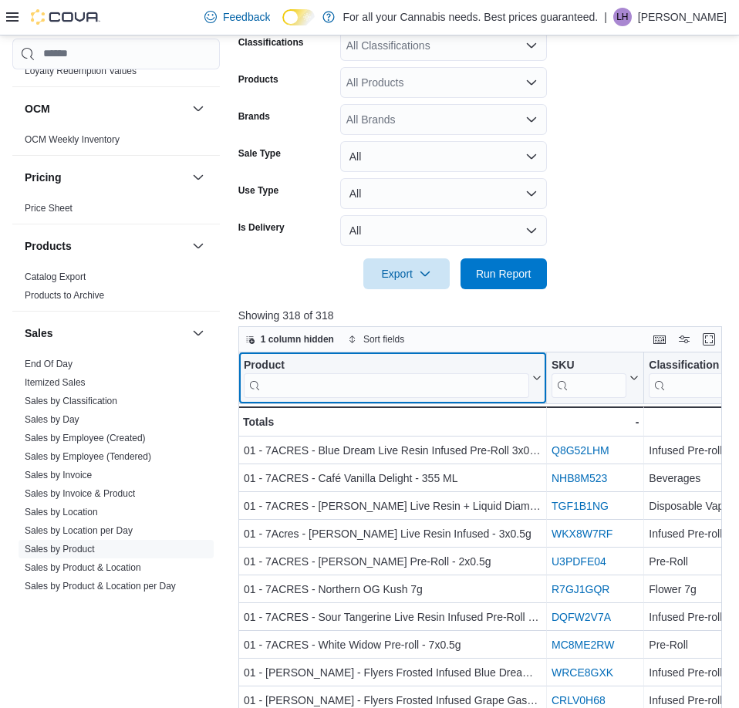
click at [384, 386] on input "search" at bounding box center [386, 385] width 285 height 25
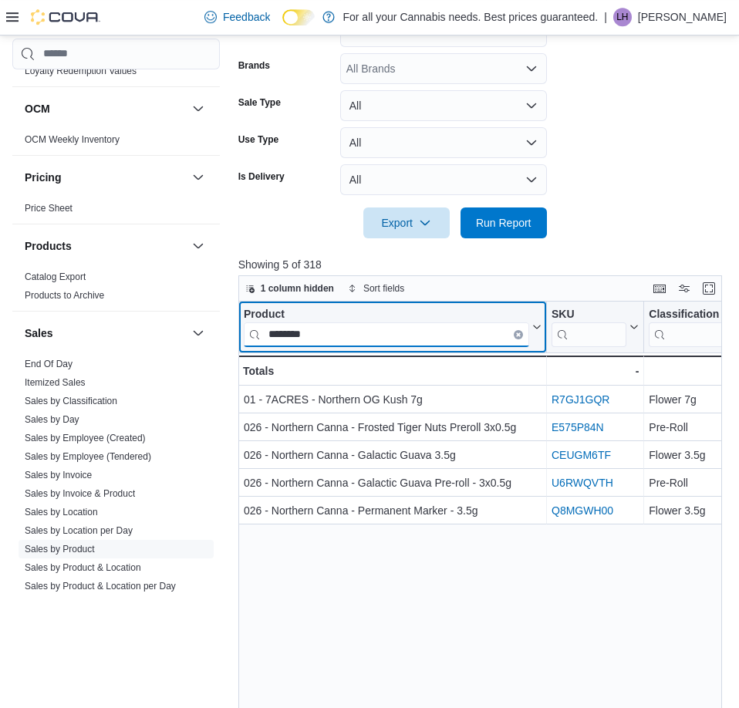
scroll to position [472, 0]
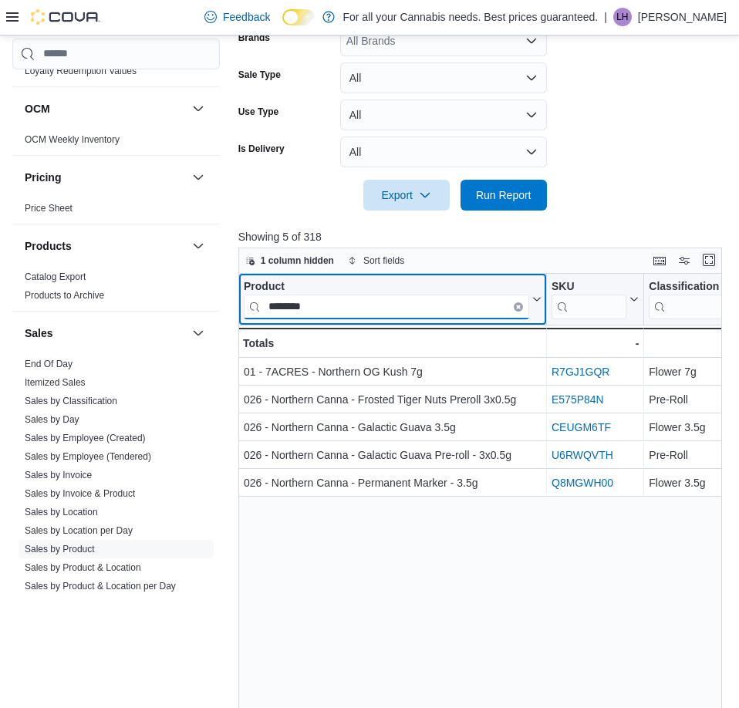
type input "********"
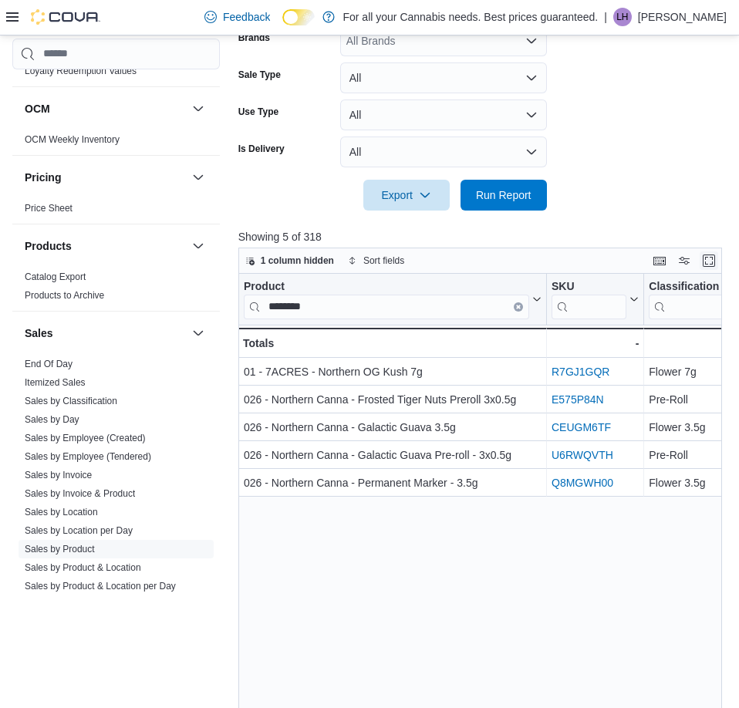
click at [715, 256] on button "Enter fullscreen" at bounding box center [709, 260] width 19 height 19
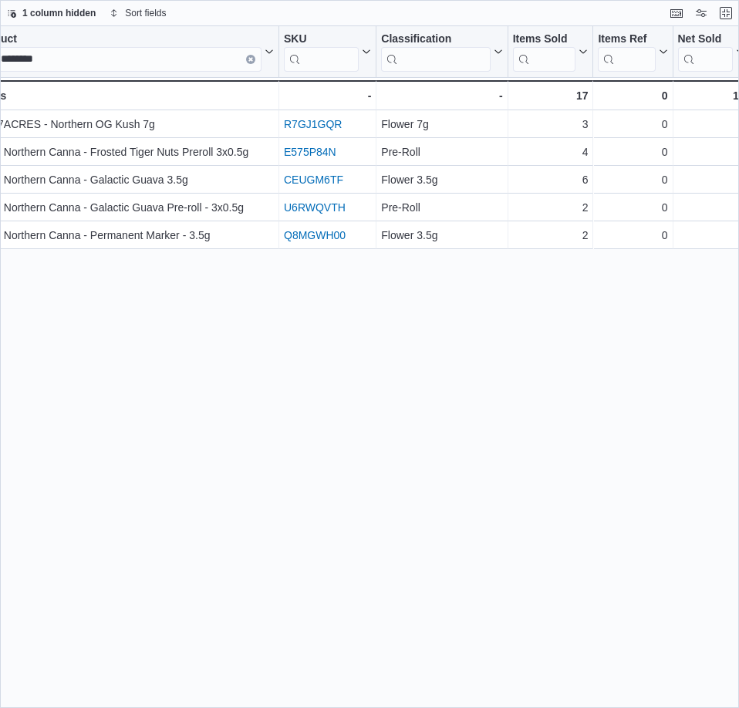
scroll to position [0, 0]
